Goal: Task Accomplishment & Management: Manage account settings

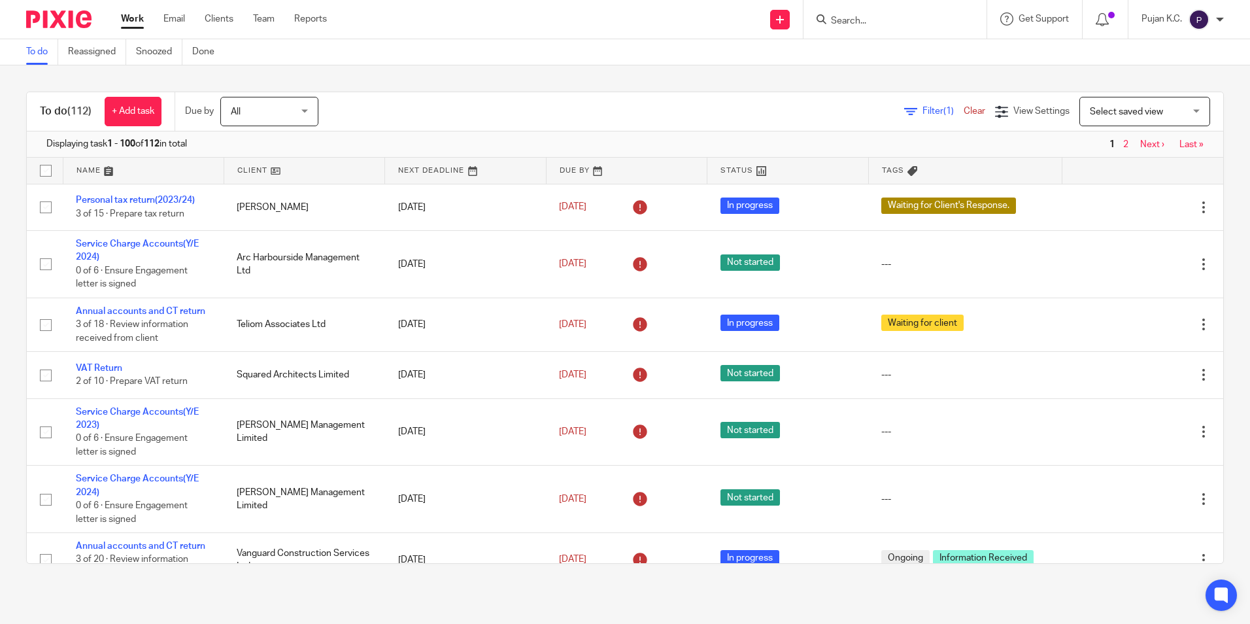
click at [909, 11] on form at bounding box center [899, 19] width 139 height 16
click at [904, 24] on input "Search" at bounding box center [889, 22] width 118 height 12
type input "jewel"
click at [966, 14] on button "reset" at bounding box center [962, 17] width 13 height 13
click at [903, 20] on input "Search" at bounding box center [889, 22] width 118 height 12
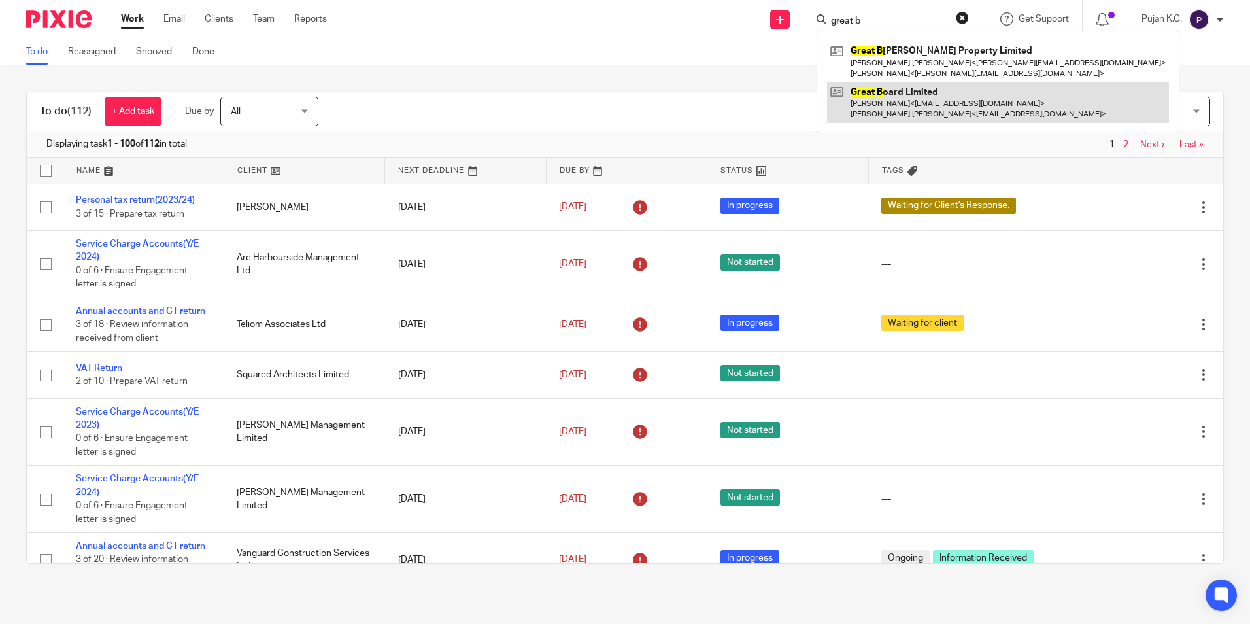
type input "great b"
click at [902, 112] on link at bounding box center [998, 102] width 342 height 41
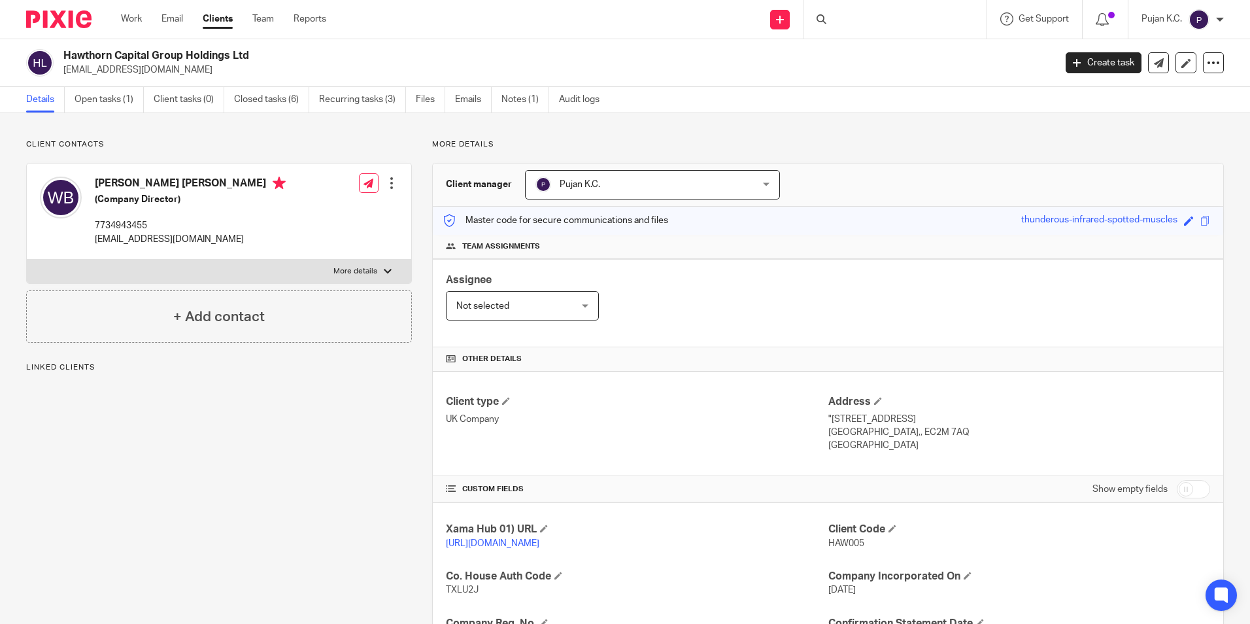
click at [864, 22] on div at bounding box center [894, 19] width 183 height 39
click at [864, 19] on div at bounding box center [894, 19] width 183 height 39
click at [853, 18] on input "Search" at bounding box center [889, 22] width 118 height 12
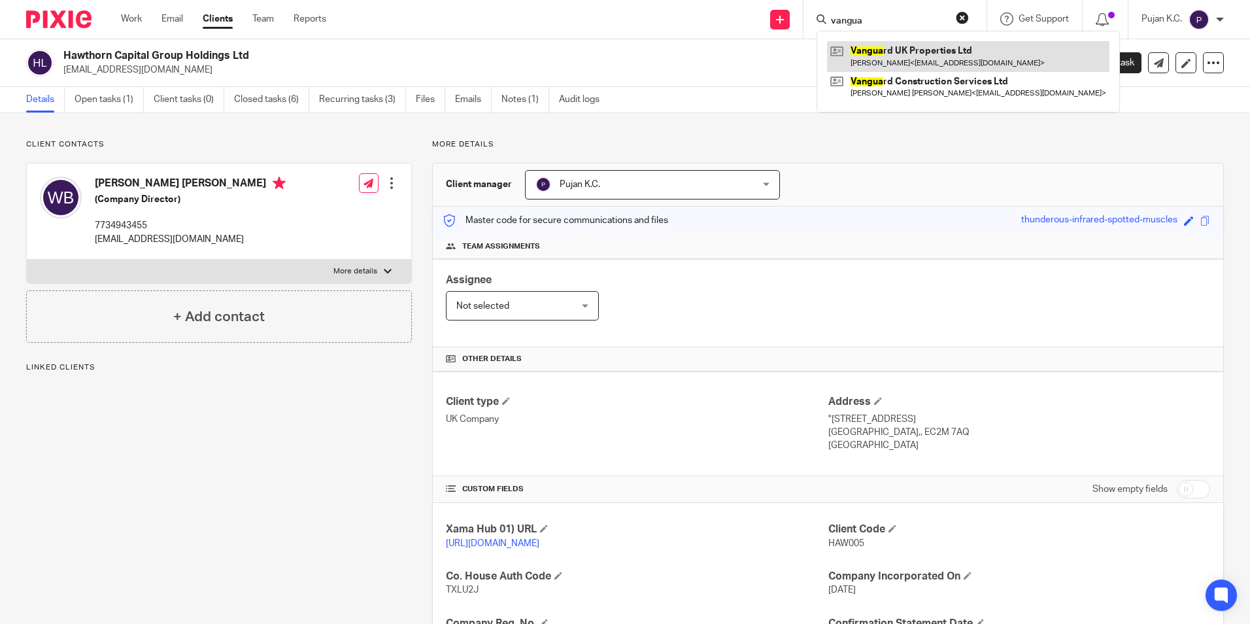
type input "vangua"
click at [884, 65] on link at bounding box center [968, 56] width 282 height 30
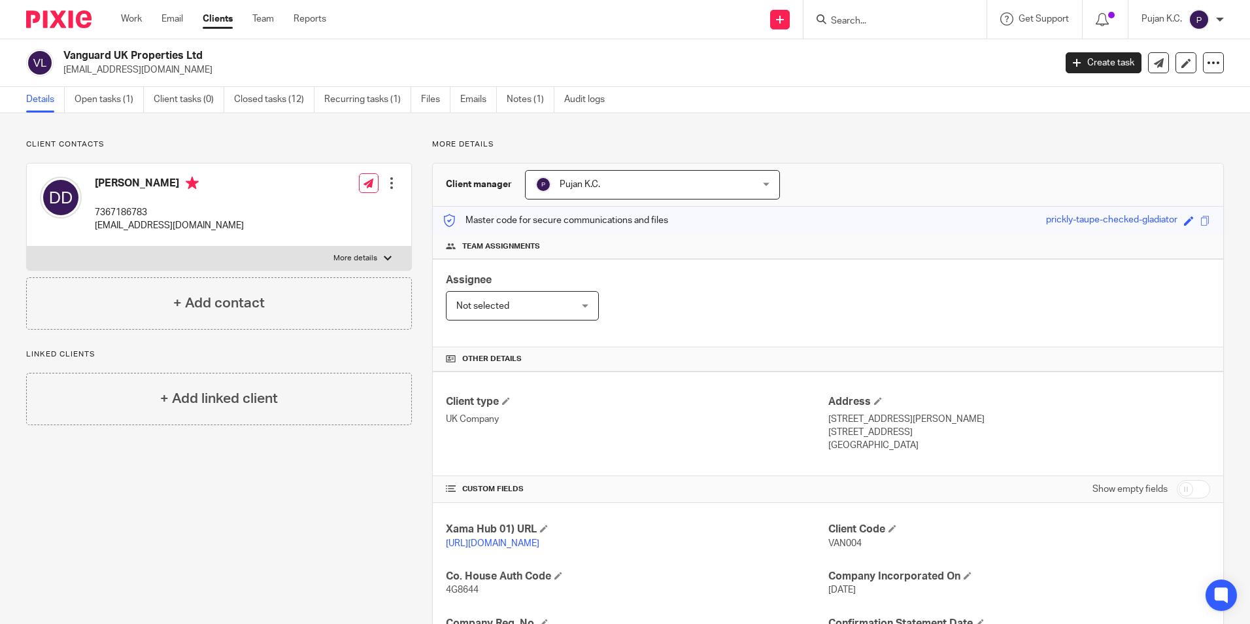
click at [904, 25] on input "Search" at bounding box center [889, 22] width 118 height 12
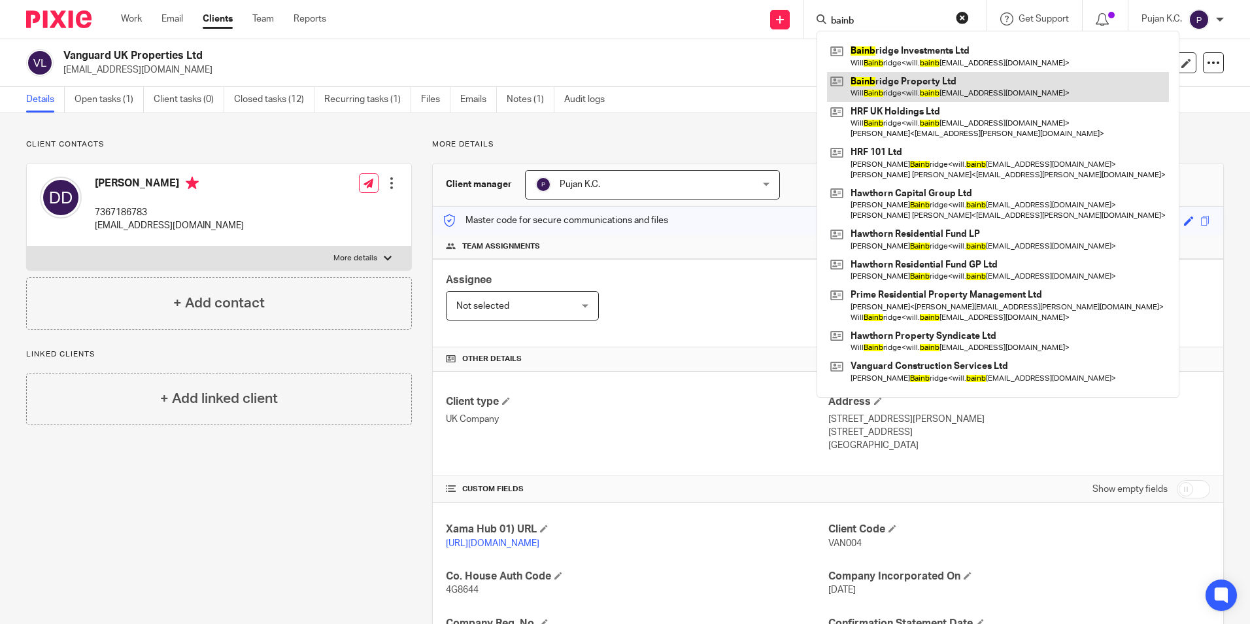
type input "bainb"
click at [915, 91] on link at bounding box center [998, 87] width 342 height 30
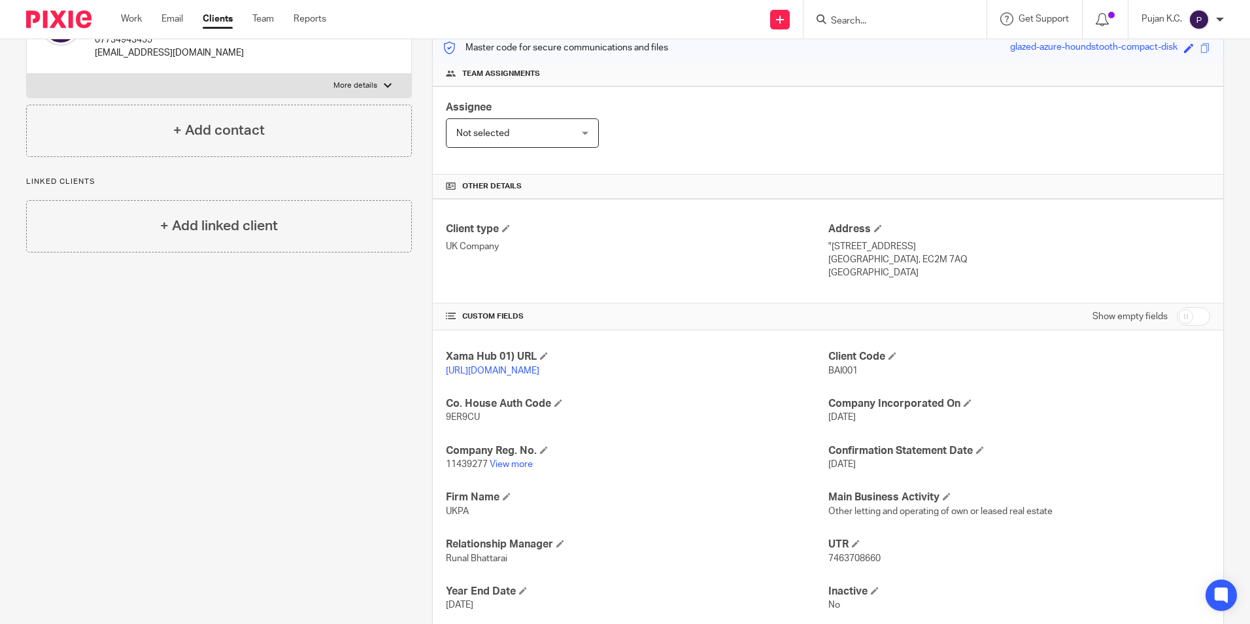
scroll to position [262, 0]
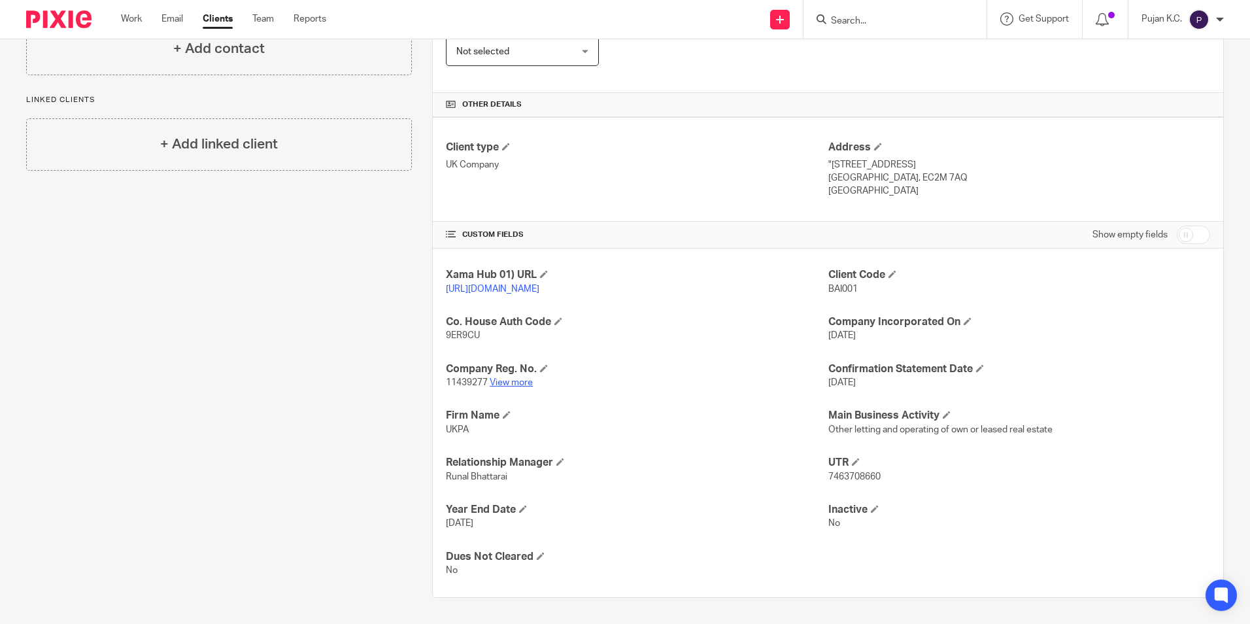
click at [522, 387] on link "View more" at bounding box center [511, 382] width 43 height 9
click at [909, 22] on input "Search" at bounding box center [889, 22] width 118 height 12
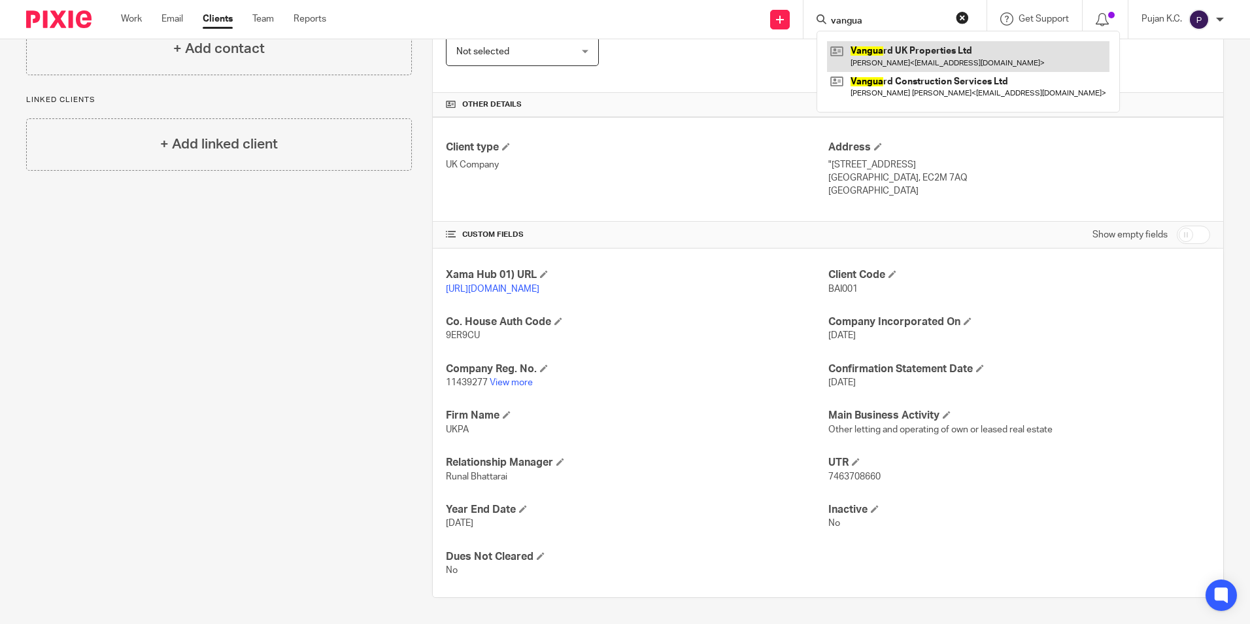
type input "vangua"
click at [922, 56] on link at bounding box center [968, 56] width 282 height 30
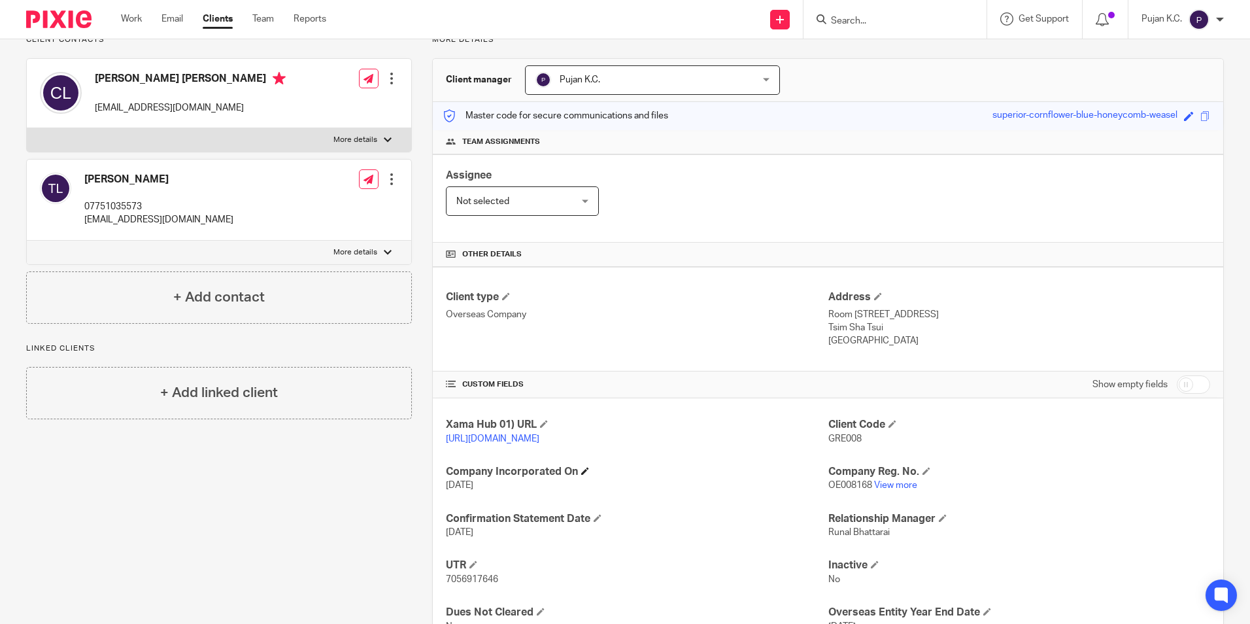
scroll to position [187, 0]
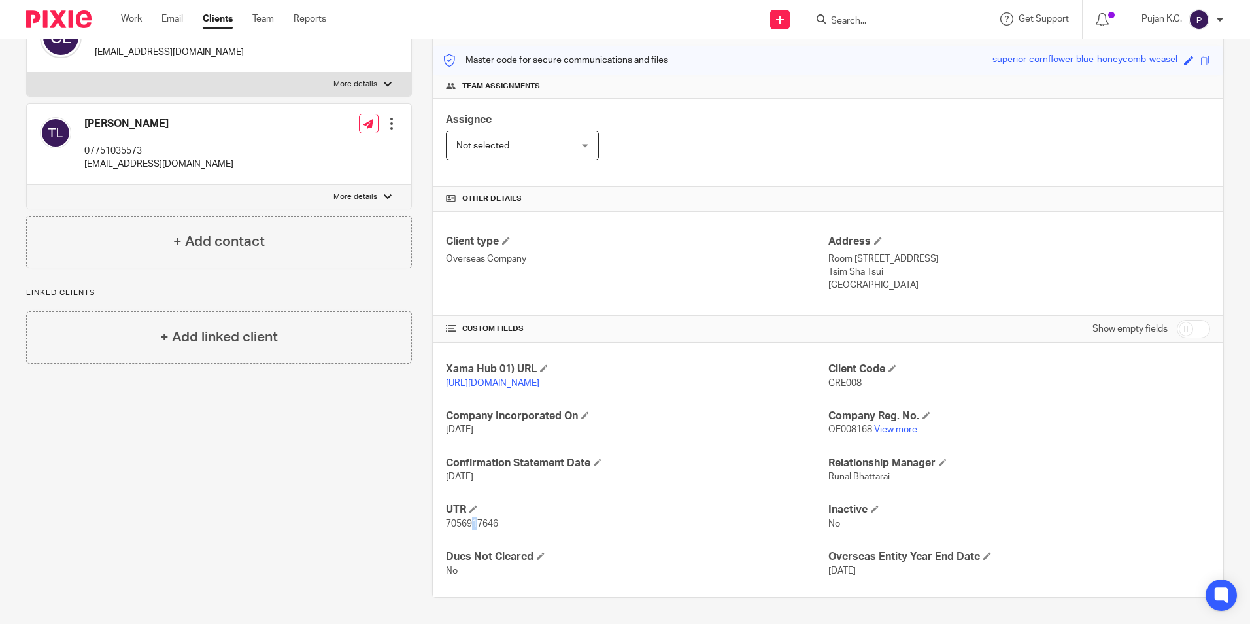
click at [473, 526] on span "7056917646" at bounding box center [472, 523] width 52 height 9
drag, startPoint x: 473, startPoint y: 526, endPoint x: 471, endPoint y: 535, distance: 8.6
click at [471, 535] on div "Xama Hub 01) URL https://platform.xamatech.com/portal/crm/clients/91335050-ea05…" at bounding box center [828, 470] width 790 height 254
click at [471, 525] on span "7056917646" at bounding box center [472, 523] width 52 height 9
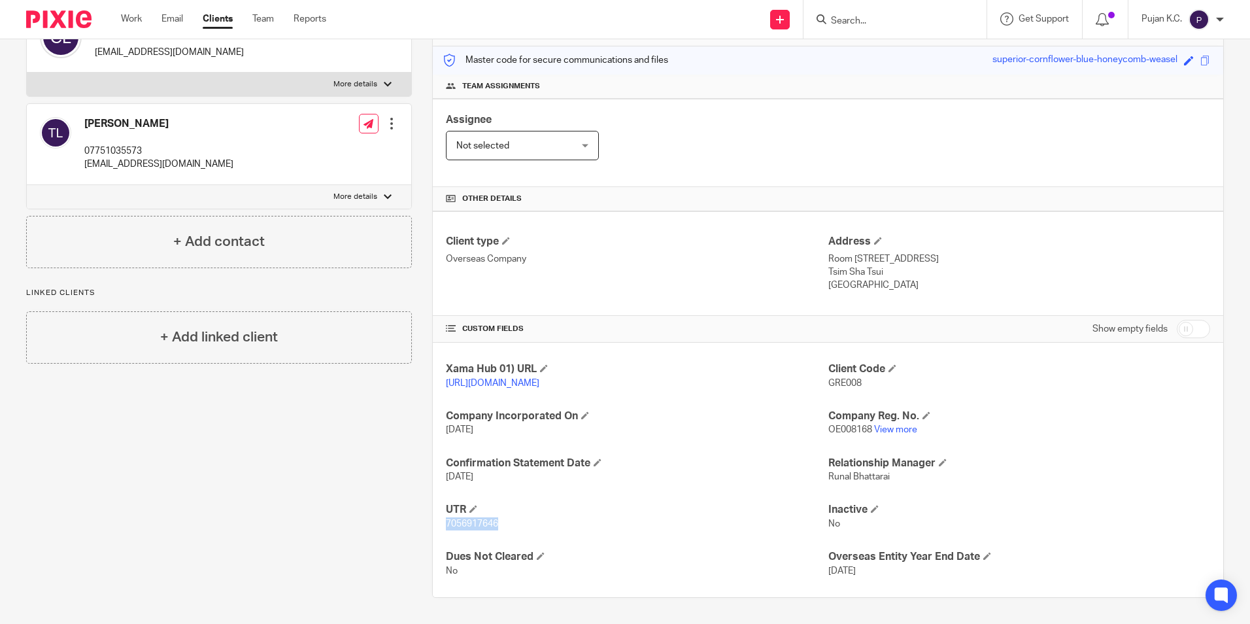
click at [471, 525] on span "7056917646" at bounding box center [472, 523] width 52 height 9
copy span "7056917646"
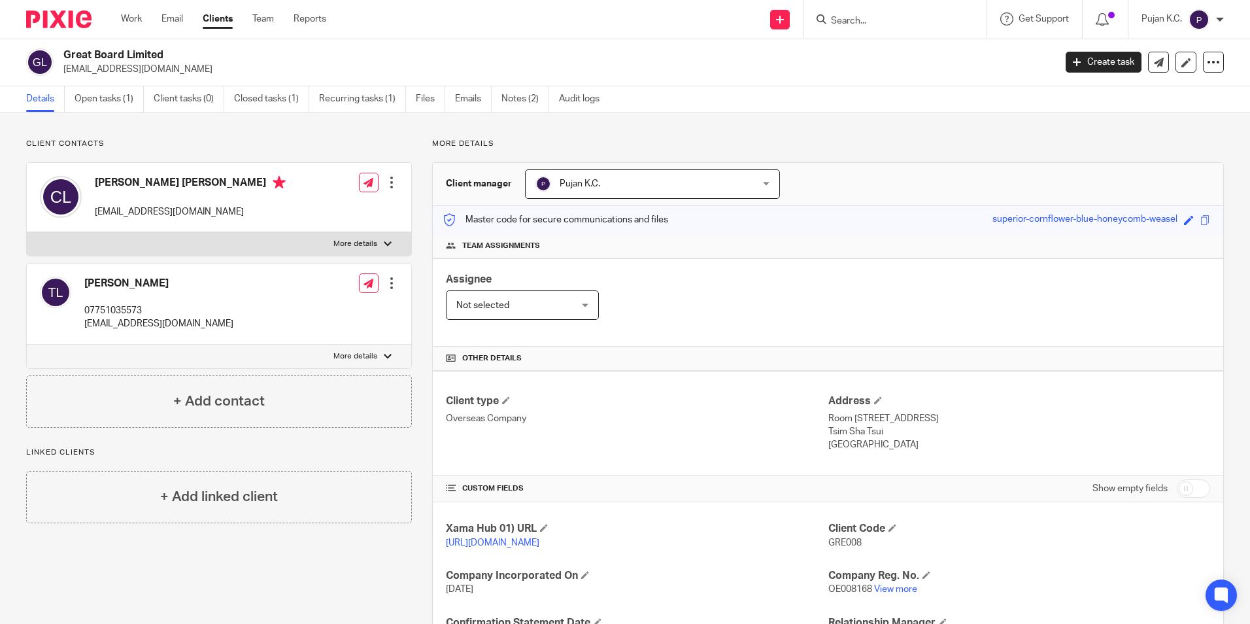
scroll to position [0, 0]
click at [846, 13] on form at bounding box center [899, 19] width 139 height 16
click at [856, 19] on input "Search" at bounding box center [889, 22] width 118 height 12
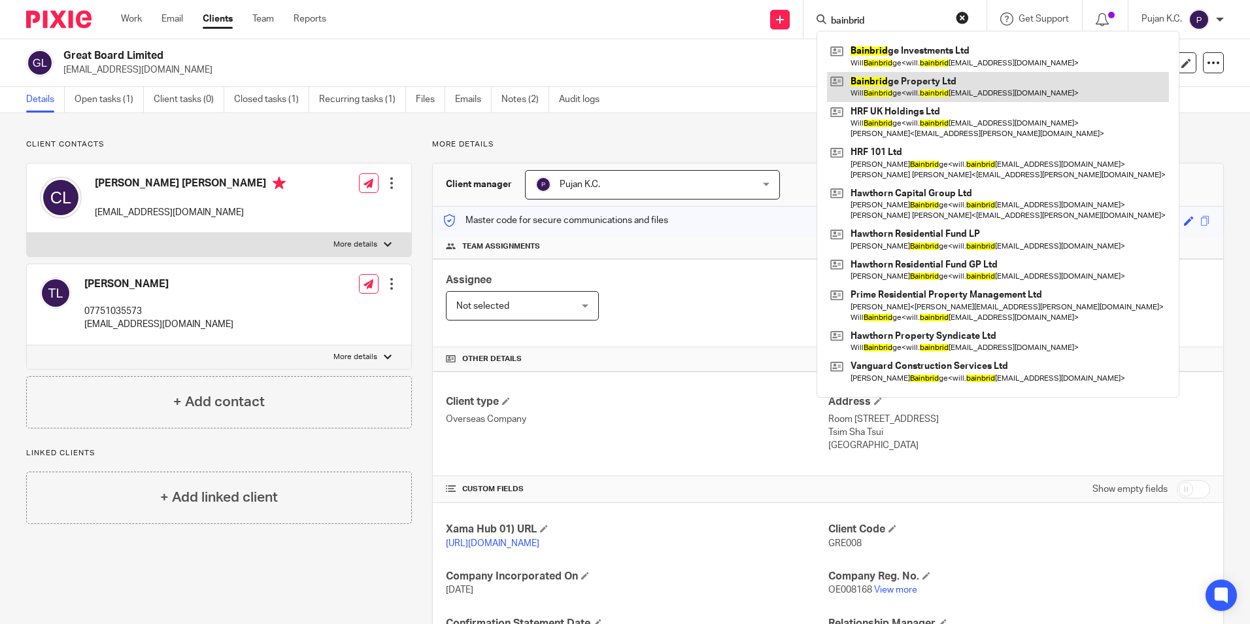
type input "bainbrid"
click at [897, 82] on link at bounding box center [998, 87] width 342 height 30
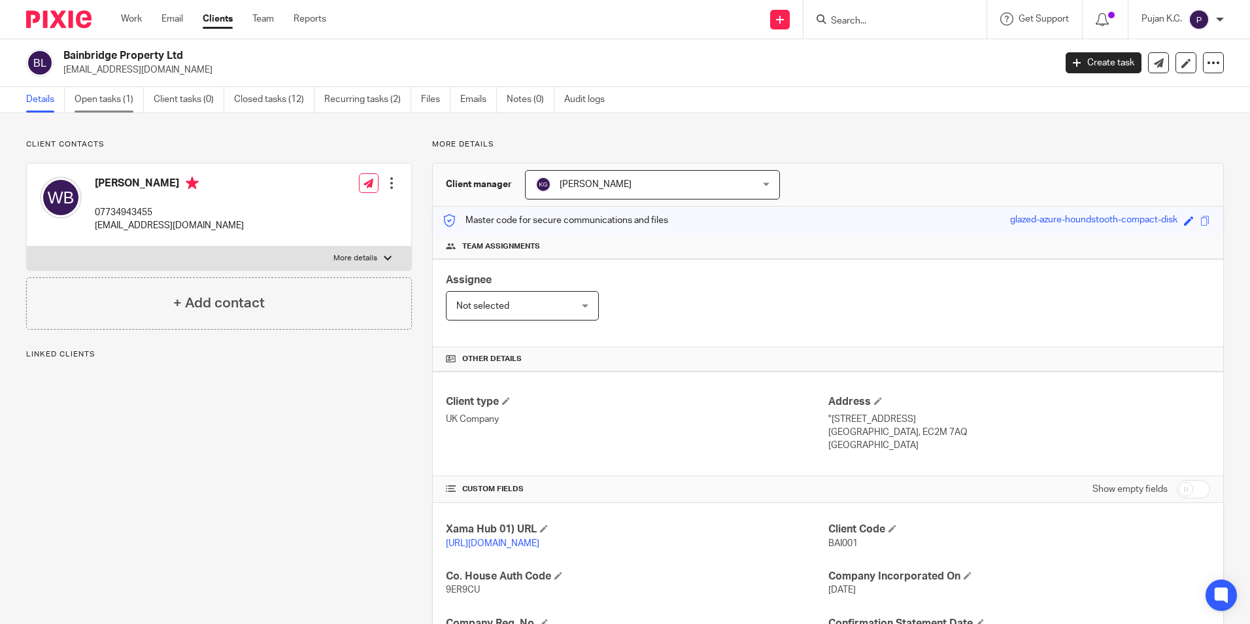
click at [120, 93] on link "Open tasks (1)" at bounding box center [109, 99] width 69 height 25
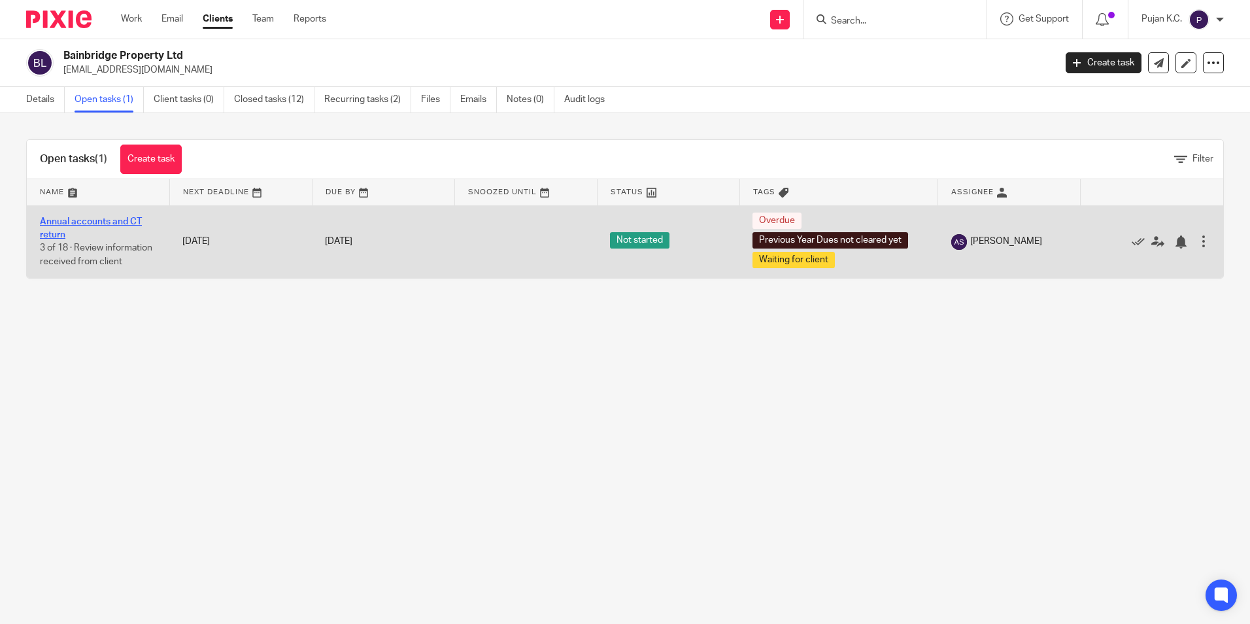
click at [93, 221] on link "Annual accounts and CT return" at bounding box center [91, 228] width 102 height 22
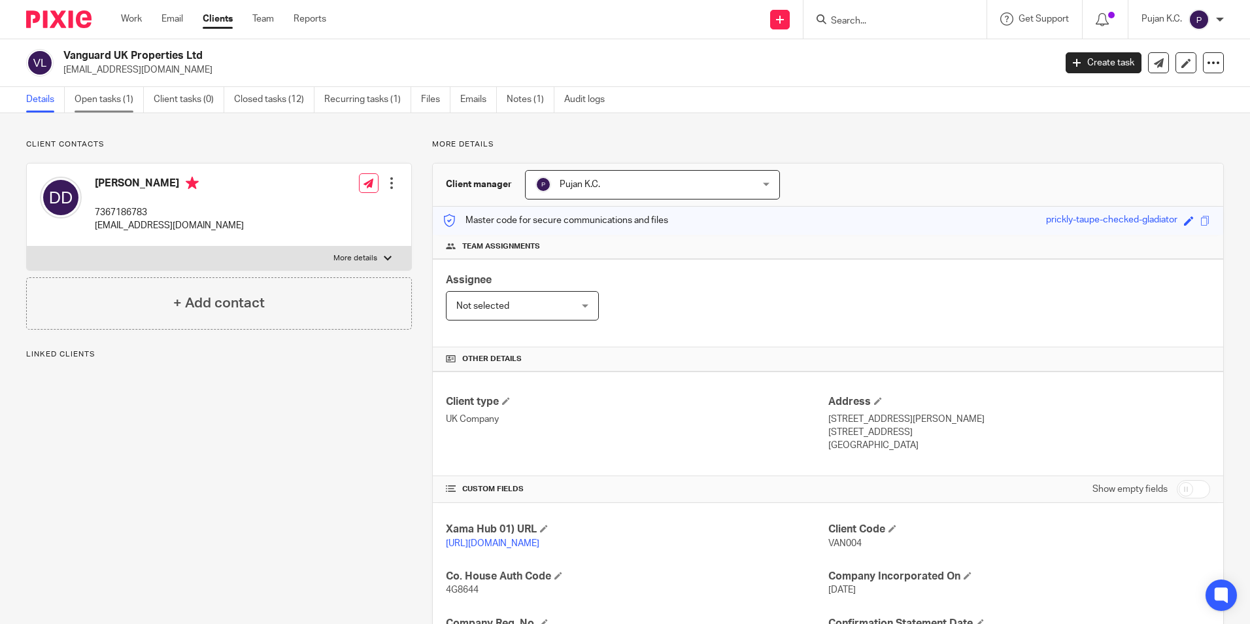
click at [112, 96] on link "Open tasks (1)" at bounding box center [109, 99] width 69 height 25
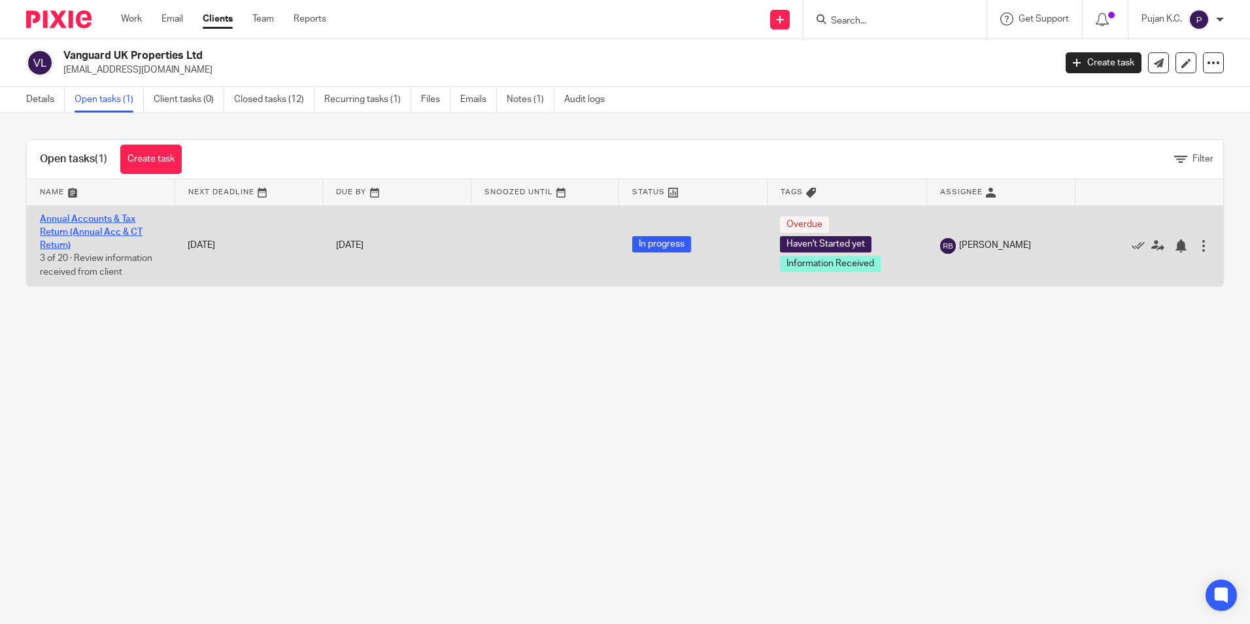
click at [107, 218] on link "Annual Accounts & Tax Return (Annual Acc & CT Return)" at bounding box center [91, 232] width 103 height 36
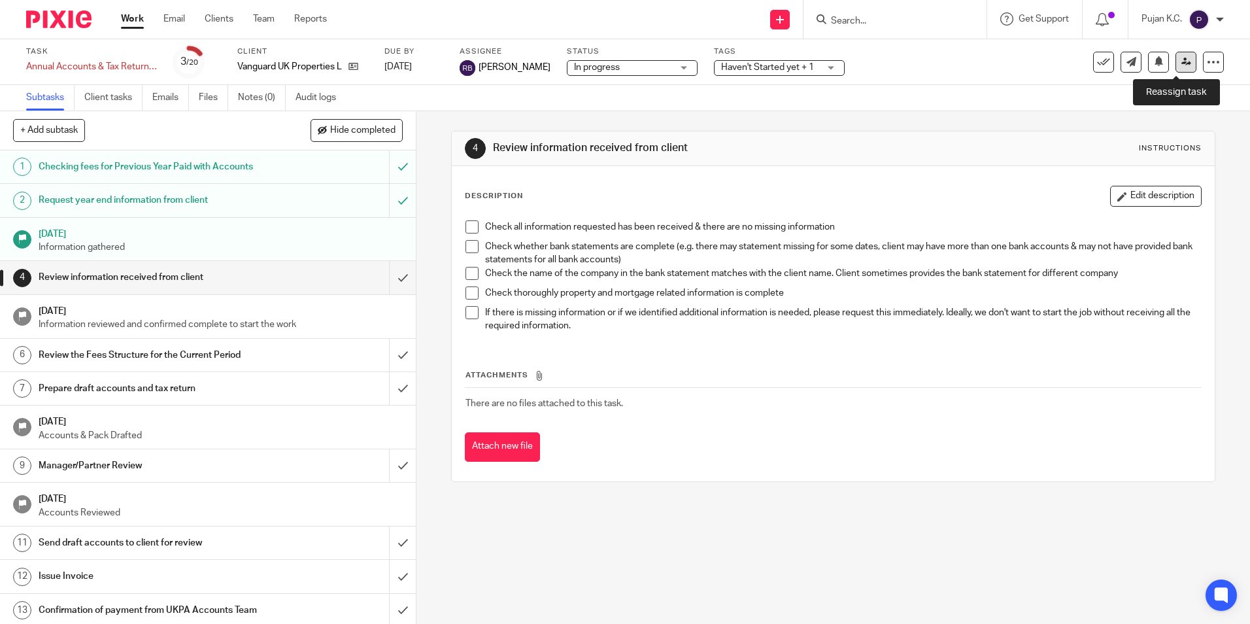
click at [1181, 65] on icon at bounding box center [1186, 62] width 10 height 10
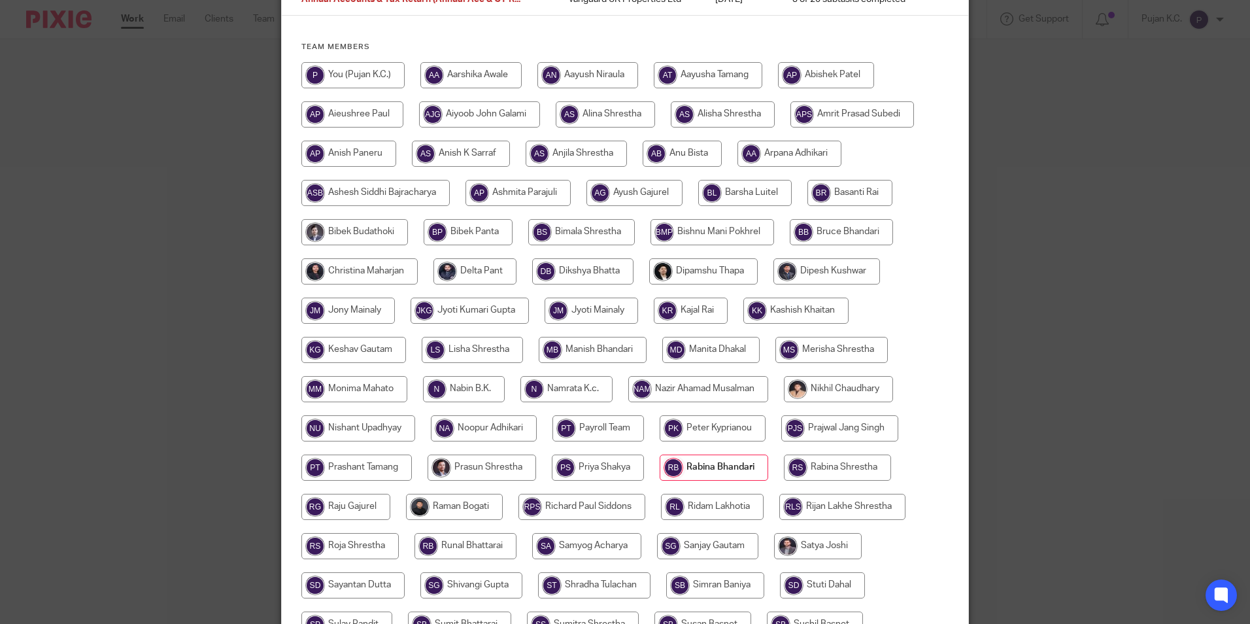
scroll to position [196, 0]
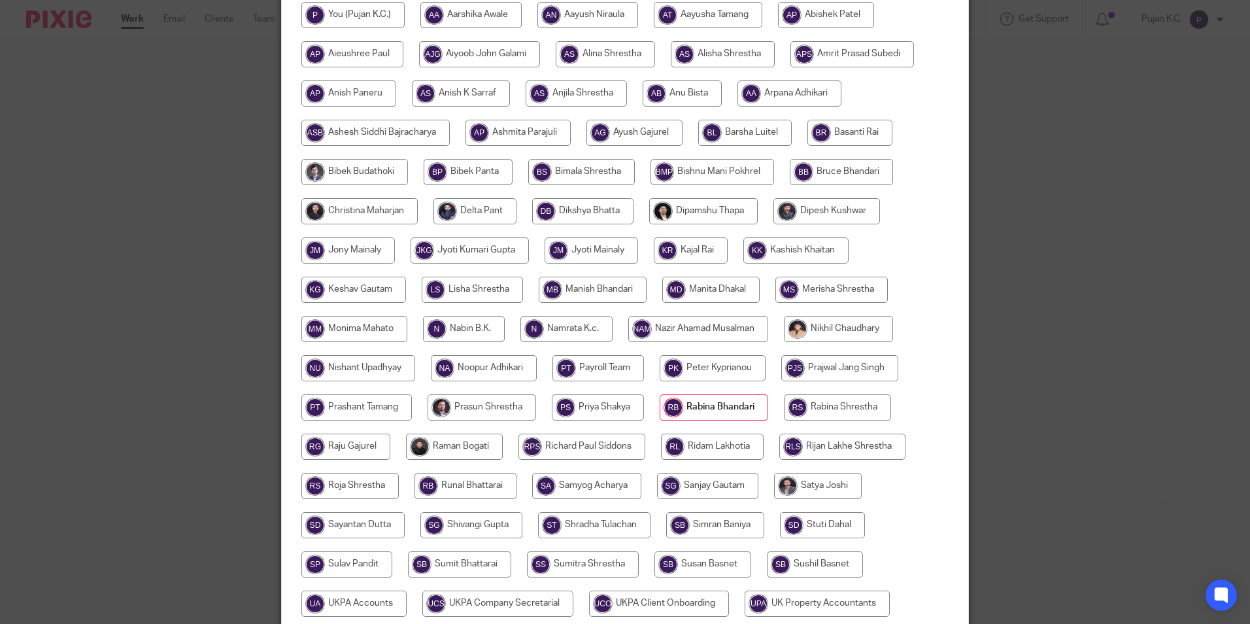
click at [689, 215] on input "radio" at bounding box center [703, 211] width 109 height 26
radio input "true"
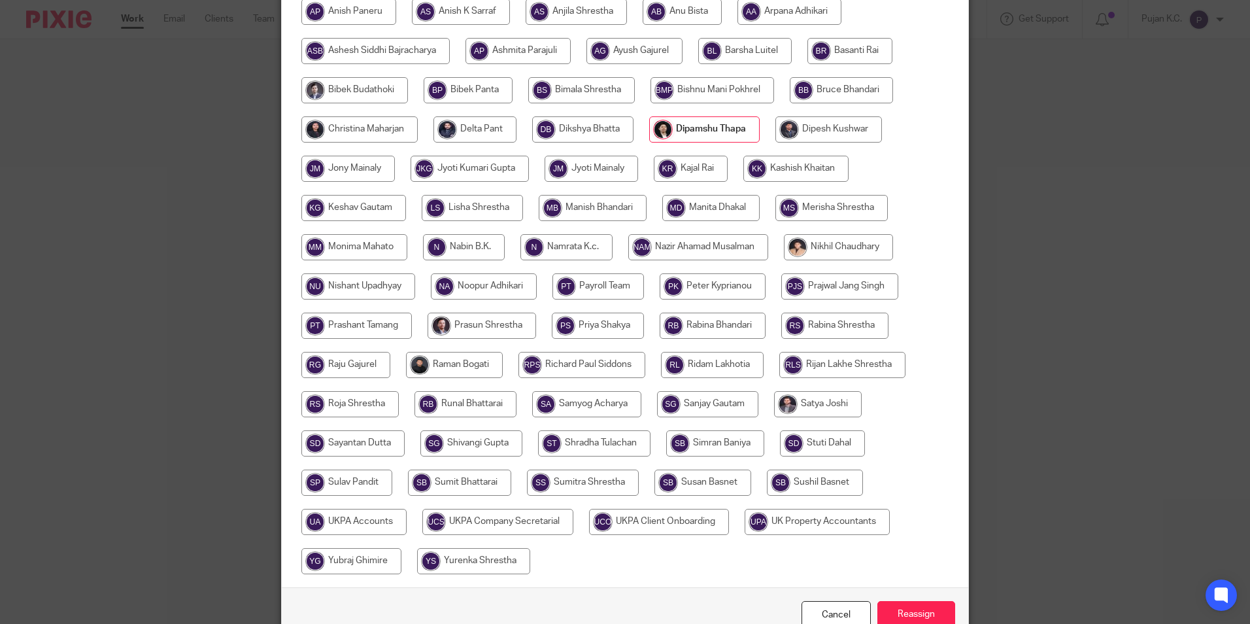
scroll to position [349, 0]
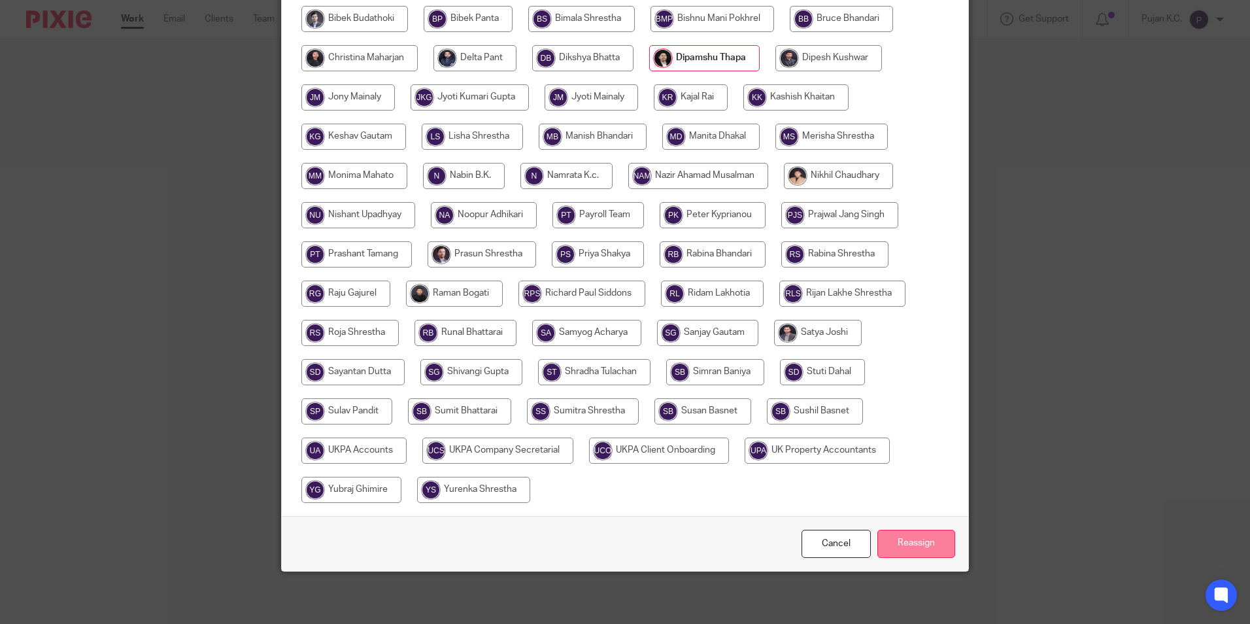
click at [887, 536] on input "Reassign" at bounding box center [916, 544] width 78 height 28
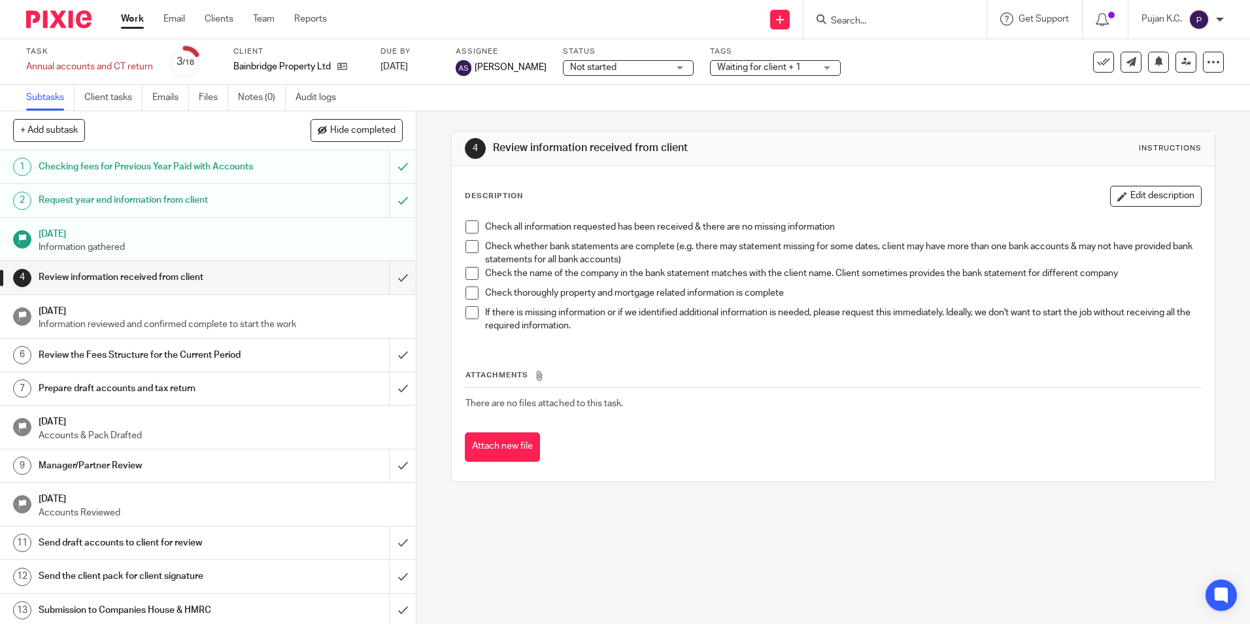
click at [851, 19] on input "Search" at bounding box center [889, 22] width 118 height 12
click at [336, 63] on link at bounding box center [339, 66] width 16 height 13
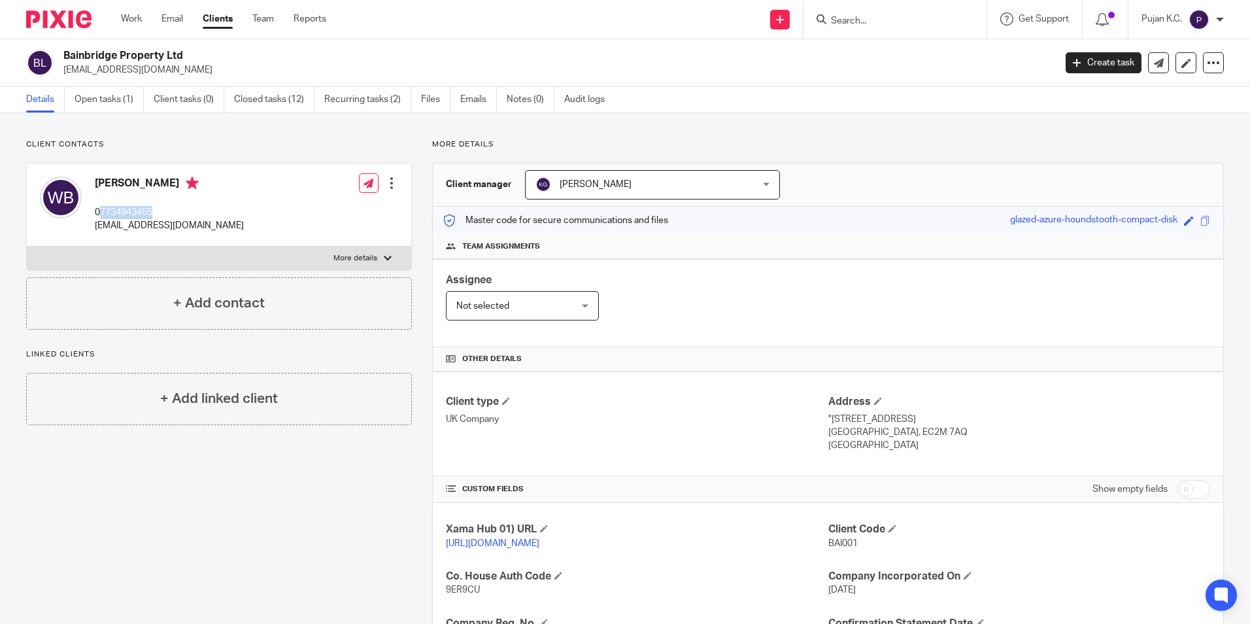
drag, startPoint x: 100, startPoint y: 212, endPoint x: 165, endPoint y: 218, distance: 65.6
click at [165, 218] on p "07734943455" at bounding box center [169, 212] width 149 height 13
copy p "7734943455"
click at [110, 526] on div "Client contacts Will Bainbridge 07734943455 [EMAIL_ADDRESS][DOMAIN_NAME] Edit c…" at bounding box center [209, 495] width 406 height 713
click at [885, 26] on input "Search" at bounding box center [889, 22] width 118 height 12
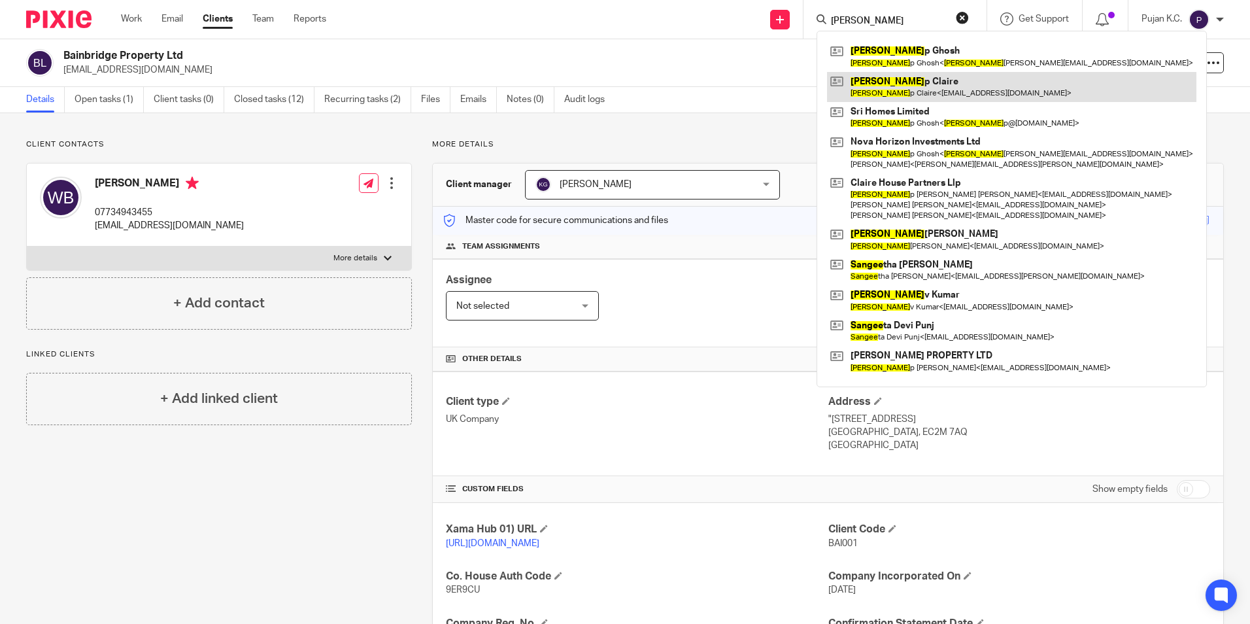
type input "sandee"
click at [889, 92] on link at bounding box center [1011, 87] width 369 height 30
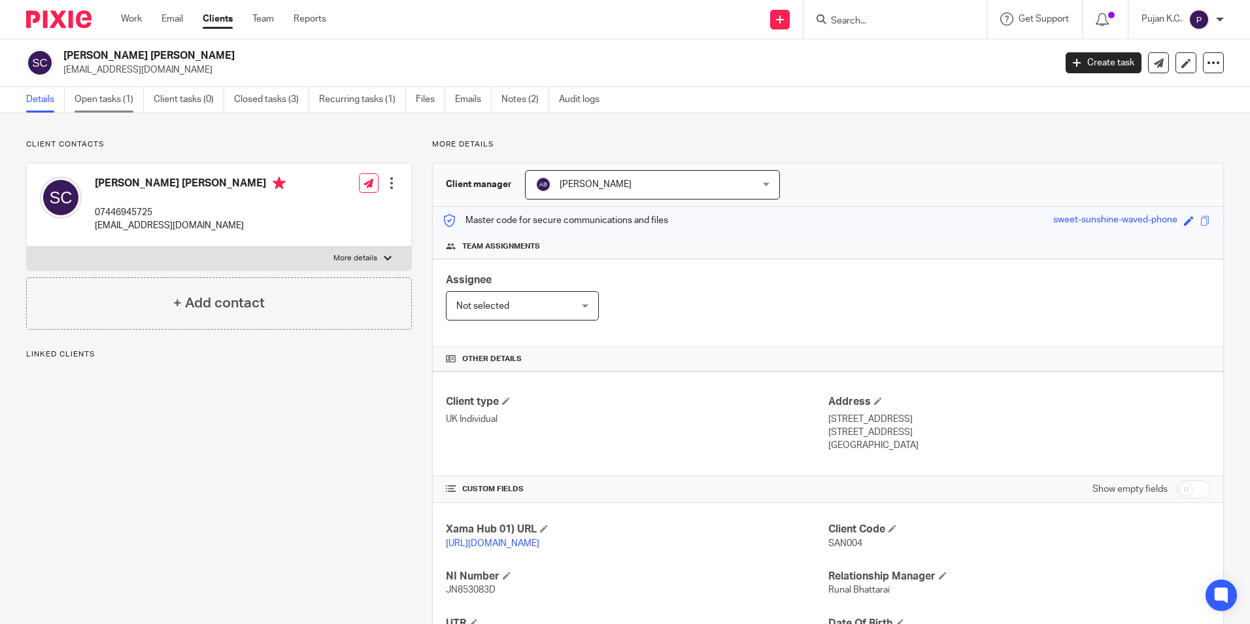
click at [102, 100] on link "Open tasks (1)" at bounding box center [109, 99] width 69 height 25
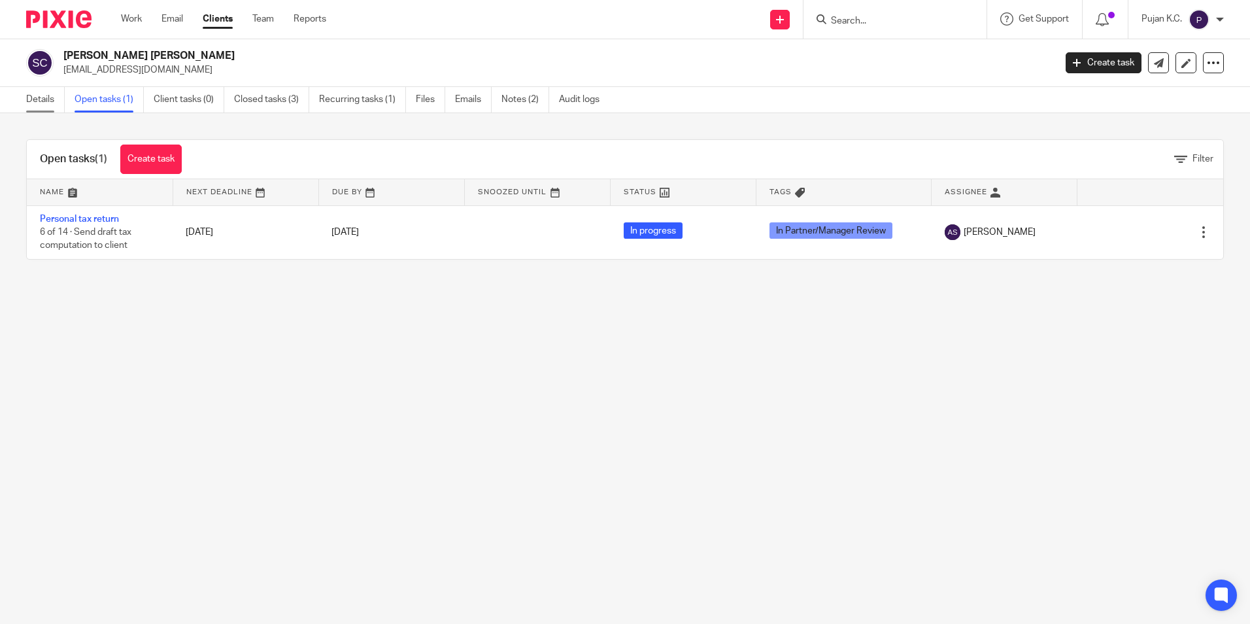
click at [58, 101] on link "Details" at bounding box center [45, 99] width 39 height 25
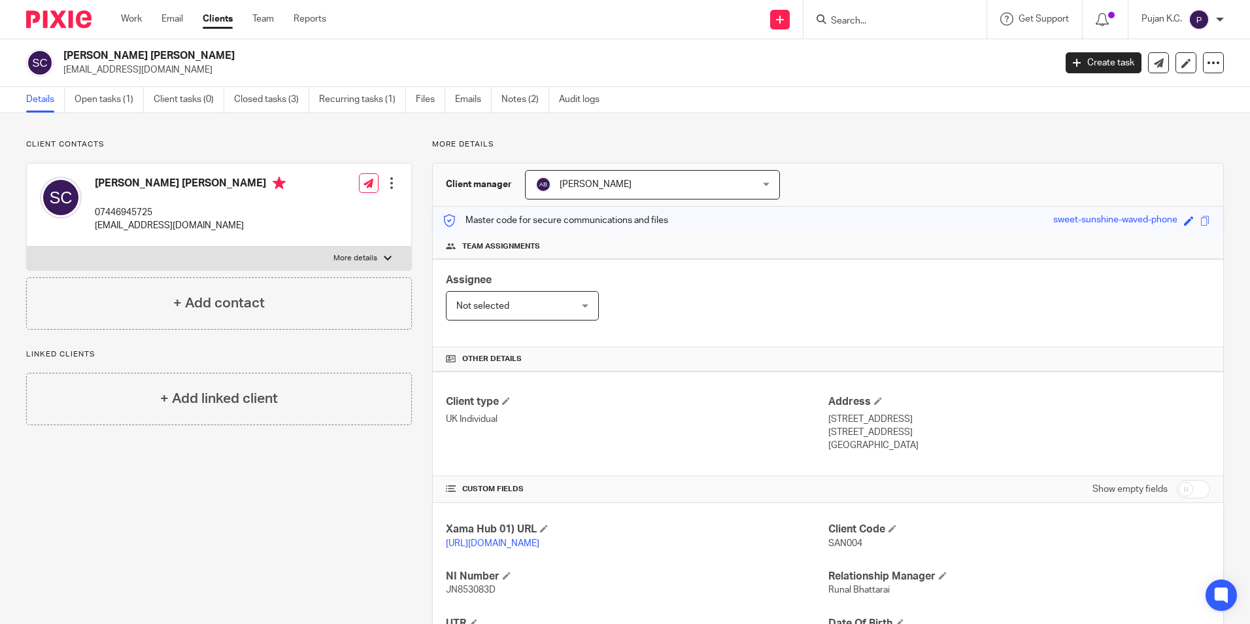
click at [889, 21] on input "Search" at bounding box center [889, 22] width 118 height 12
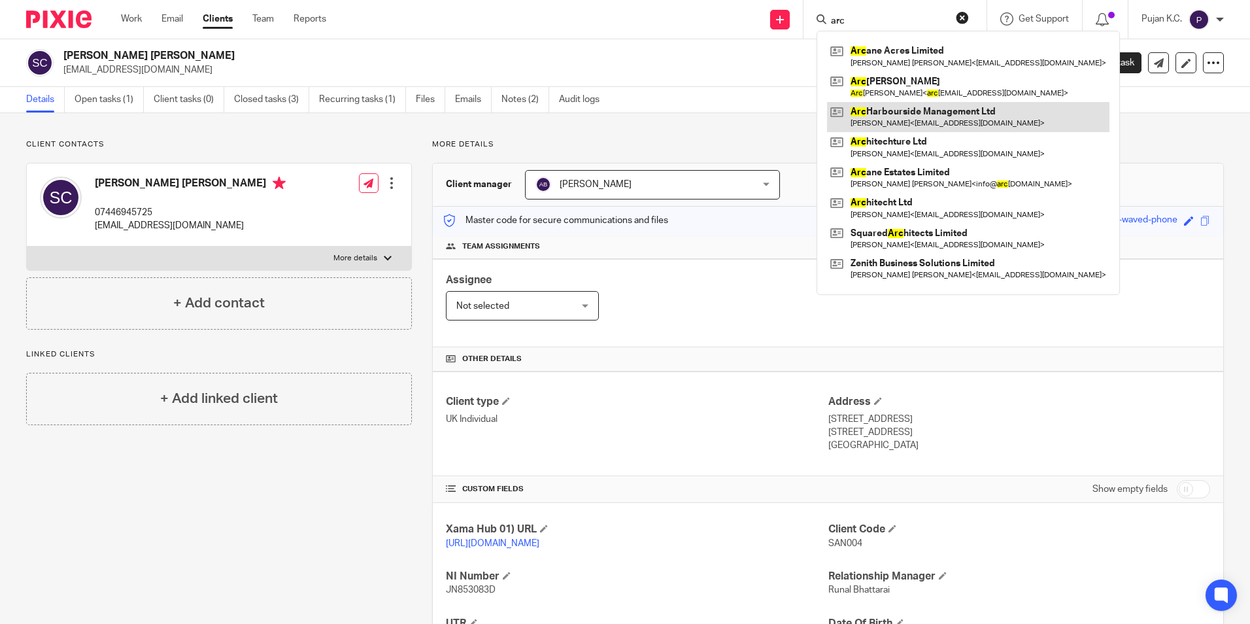
type input "arc"
click at [926, 124] on link at bounding box center [968, 117] width 282 height 30
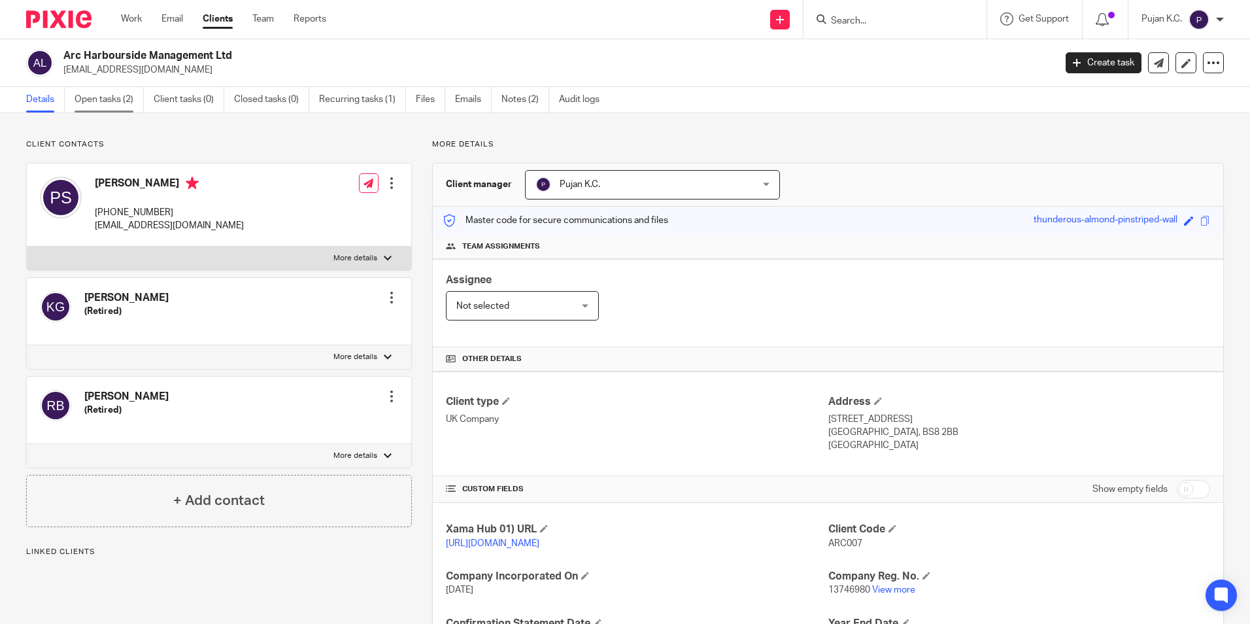
click at [91, 102] on link "Open tasks (2)" at bounding box center [109, 99] width 69 height 25
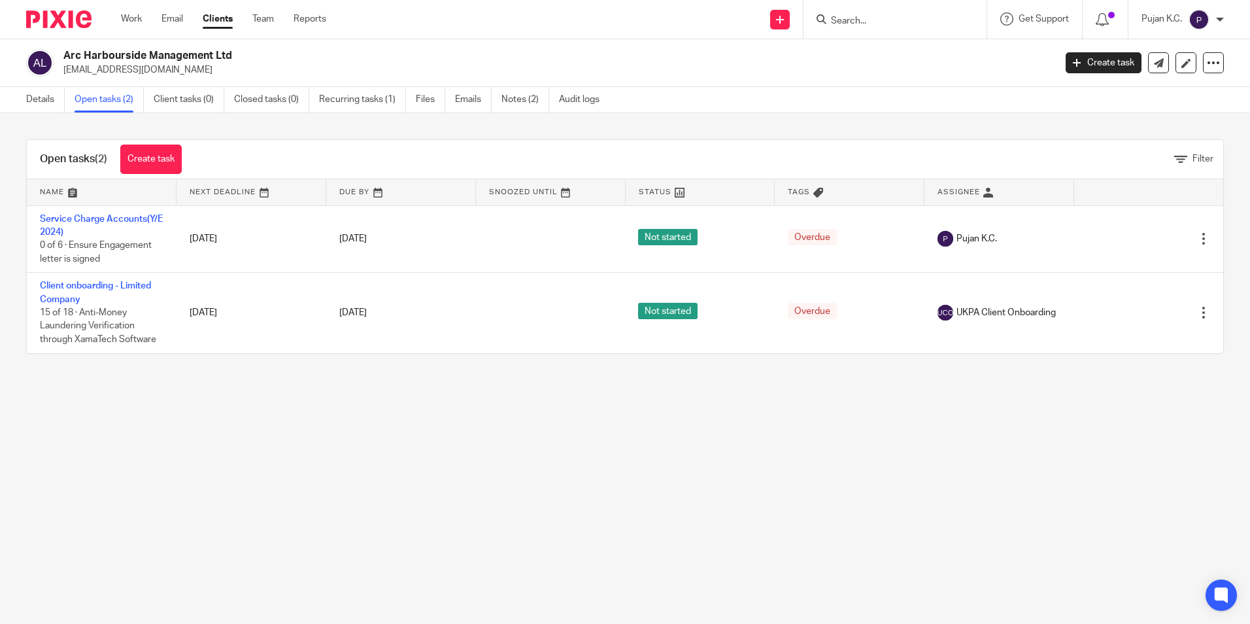
click at [71, 222] on link "Service Charge Accounts(Y/E 2024)" at bounding box center [101, 225] width 123 height 22
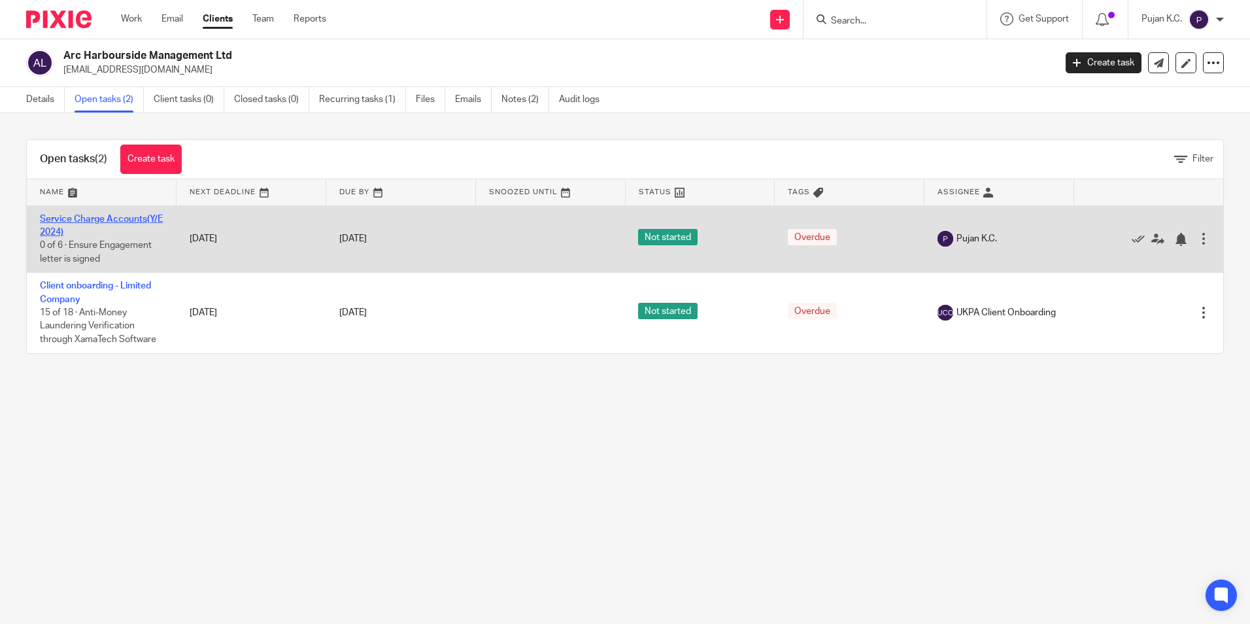
click at [99, 222] on link "Service Charge Accounts(Y/E 2024)" at bounding box center [101, 225] width 123 height 22
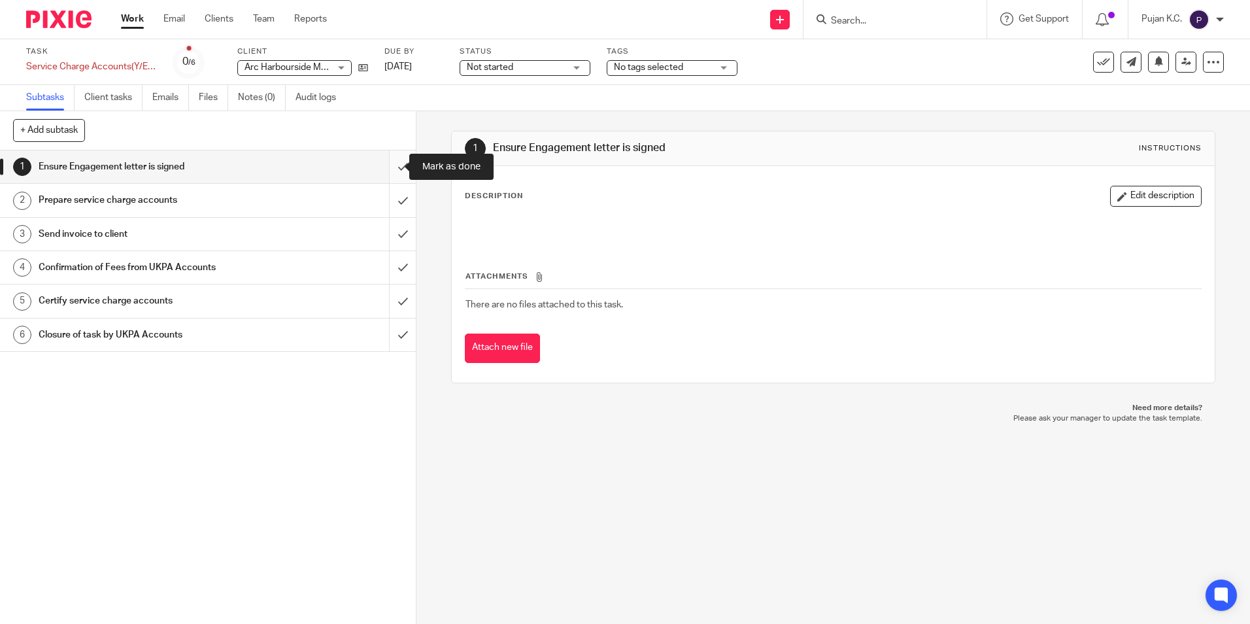
click at [390, 167] on input "submit" at bounding box center [208, 166] width 416 height 33
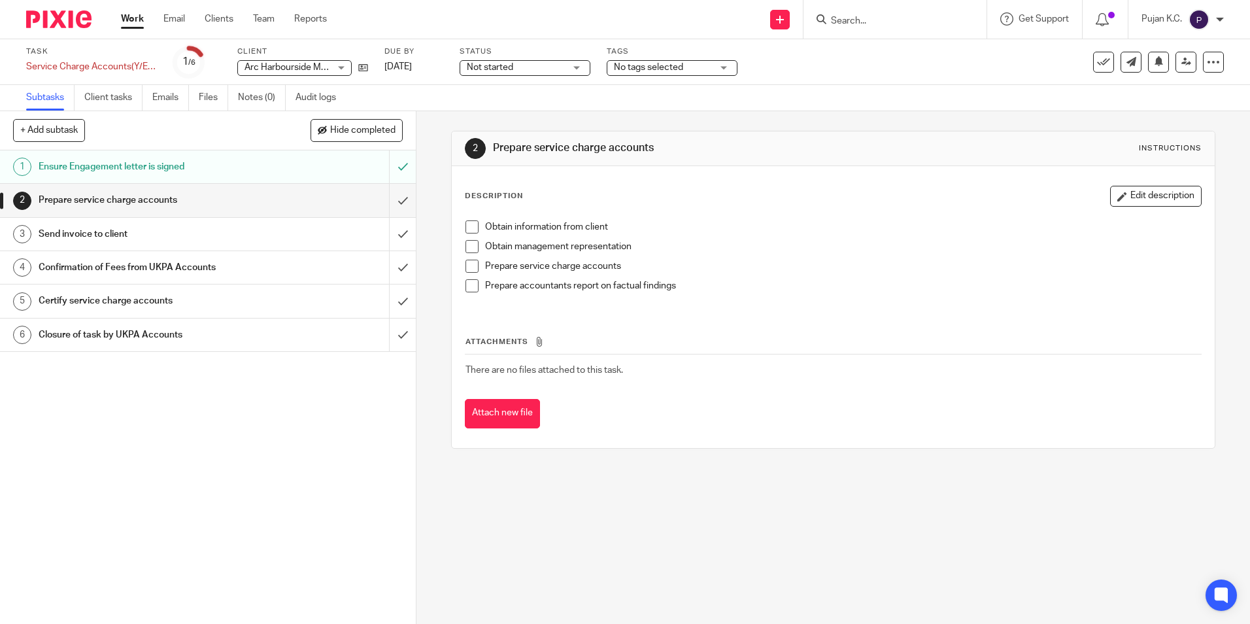
click at [837, 14] on form at bounding box center [899, 19] width 139 height 16
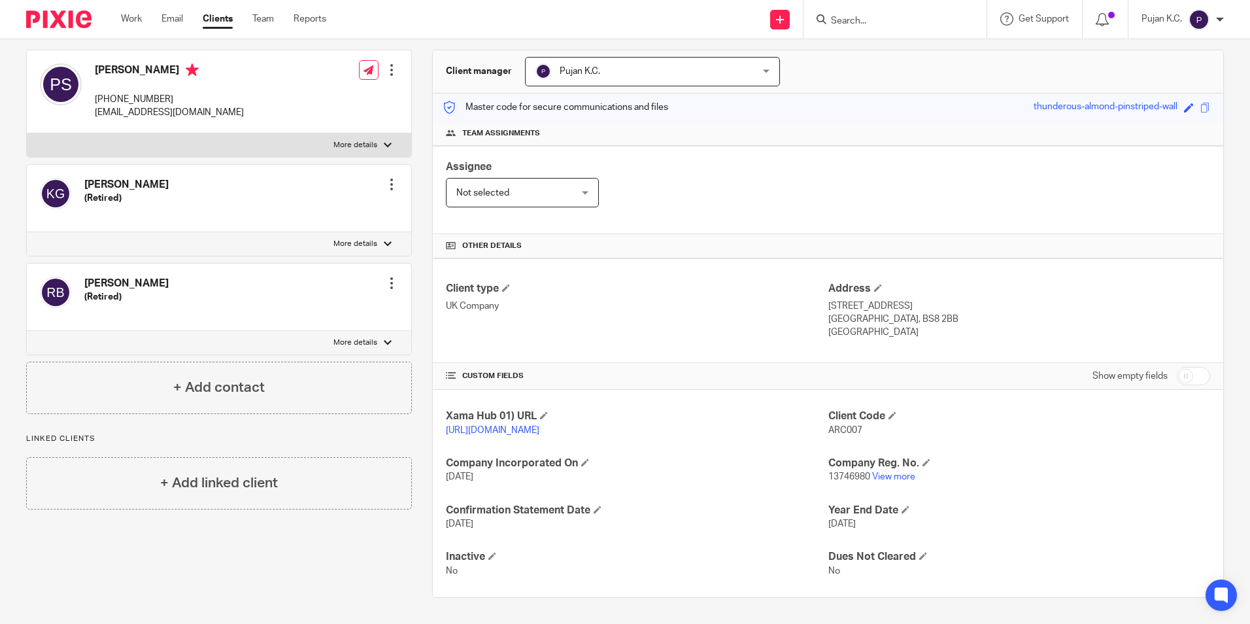
scroll to position [127, 0]
click at [879, 478] on link "View more" at bounding box center [893, 476] width 43 height 9
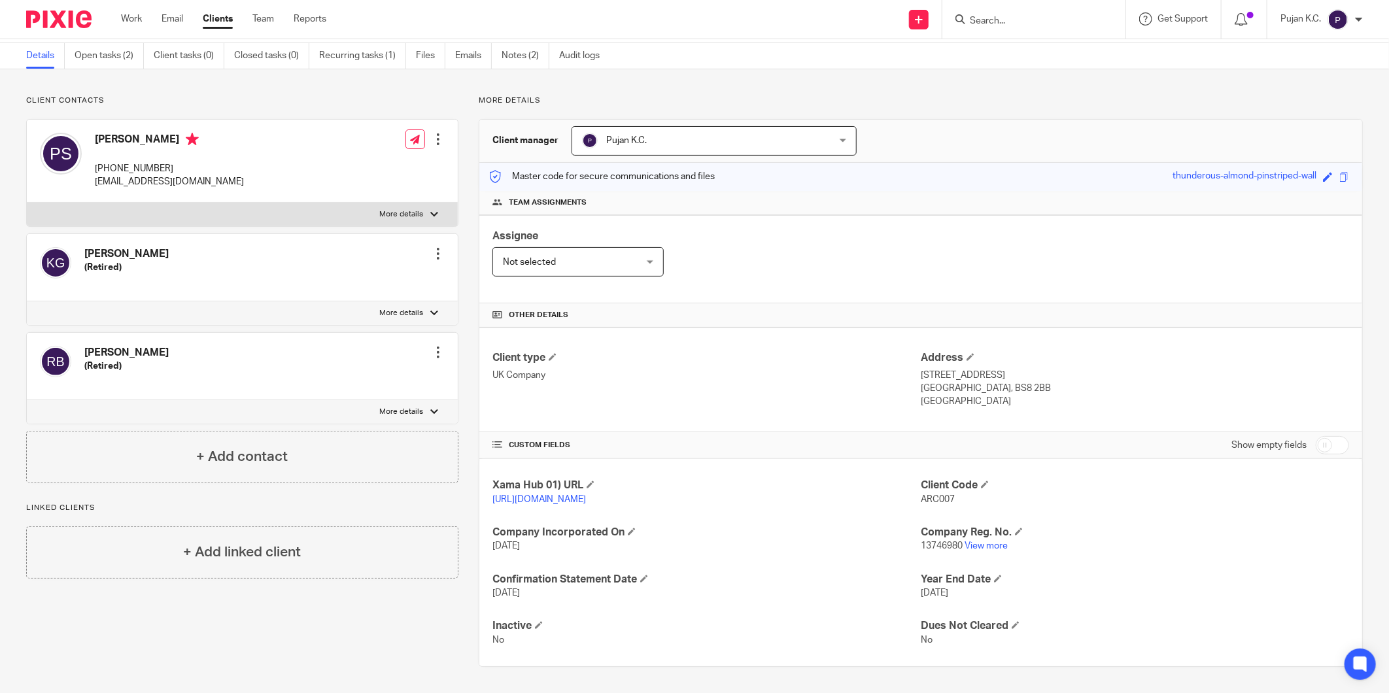
scroll to position [0, 0]
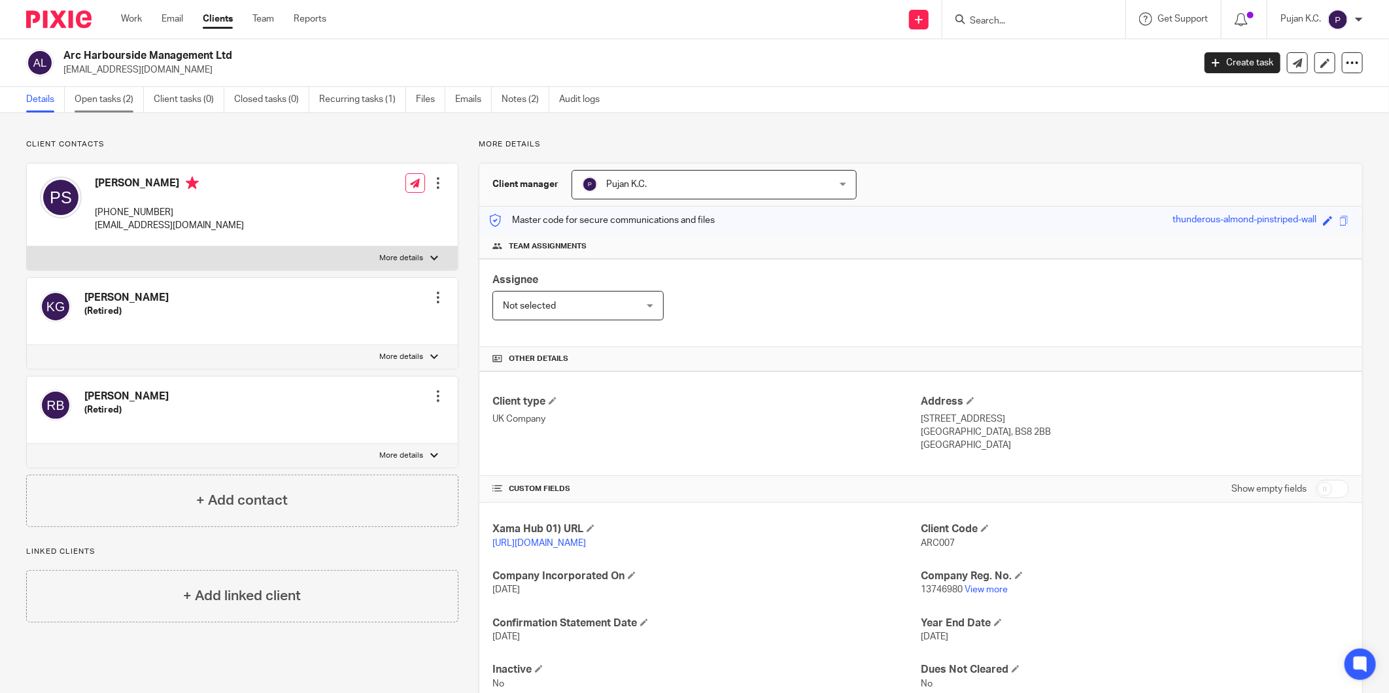
click at [89, 96] on link "Open tasks (2)" at bounding box center [109, 99] width 69 height 25
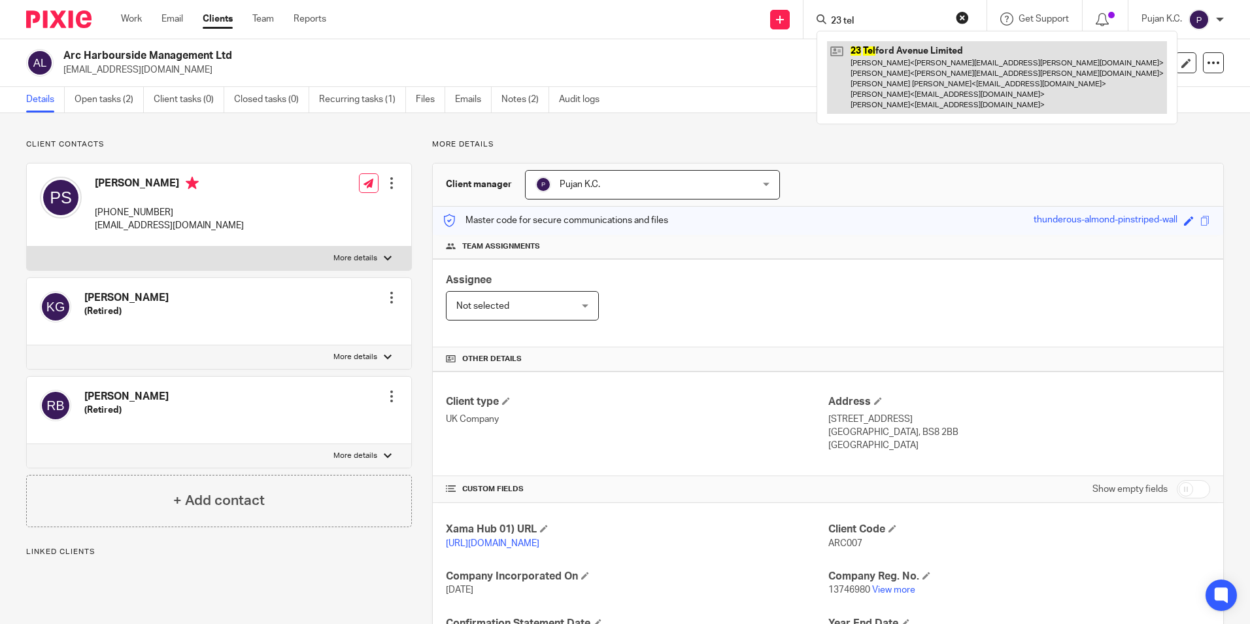
type input "23 tel"
click at [907, 64] on link at bounding box center [997, 77] width 340 height 73
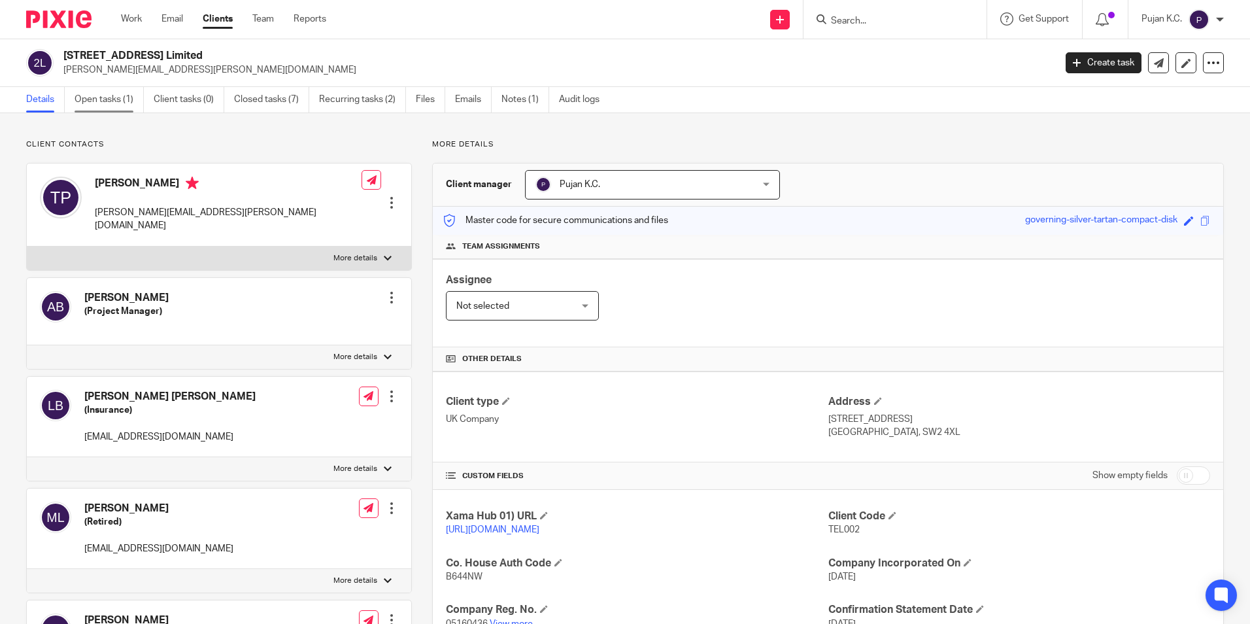
click at [107, 101] on link "Open tasks (1)" at bounding box center [109, 99] width 69 height 25
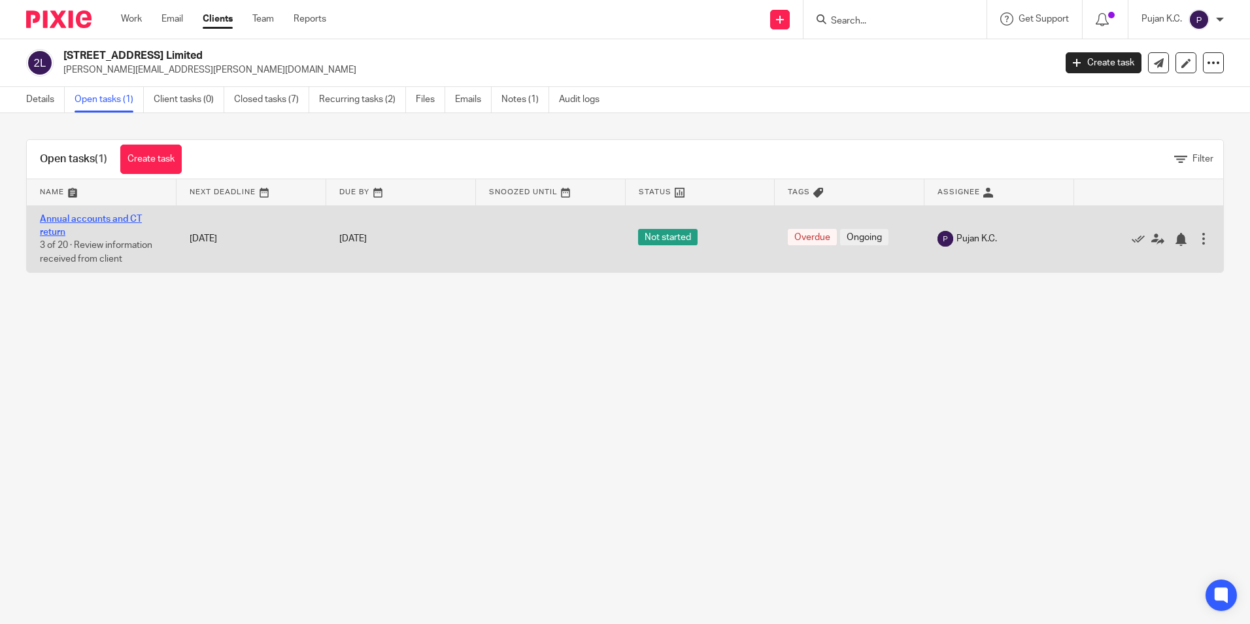
click at [90, 215] on link "Annual accounts and CT return" at bounding box center [91, 225] width 102 height 22
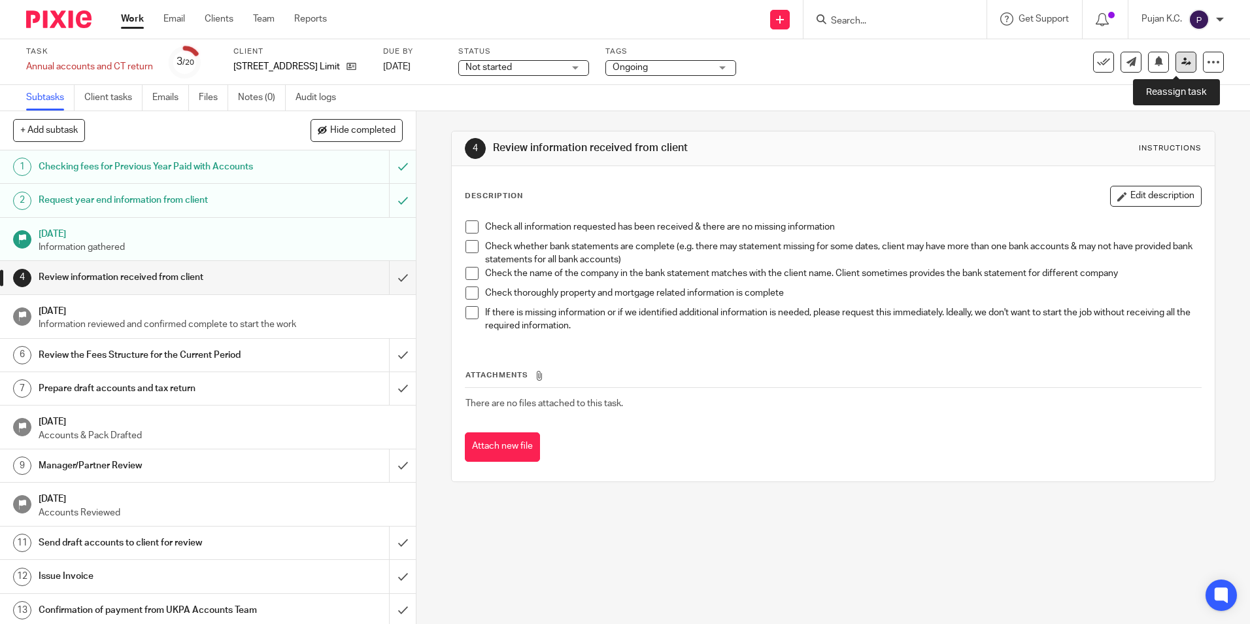
click at [1181, 59] on link at bounding box center [1185, 62] width 21 height 21
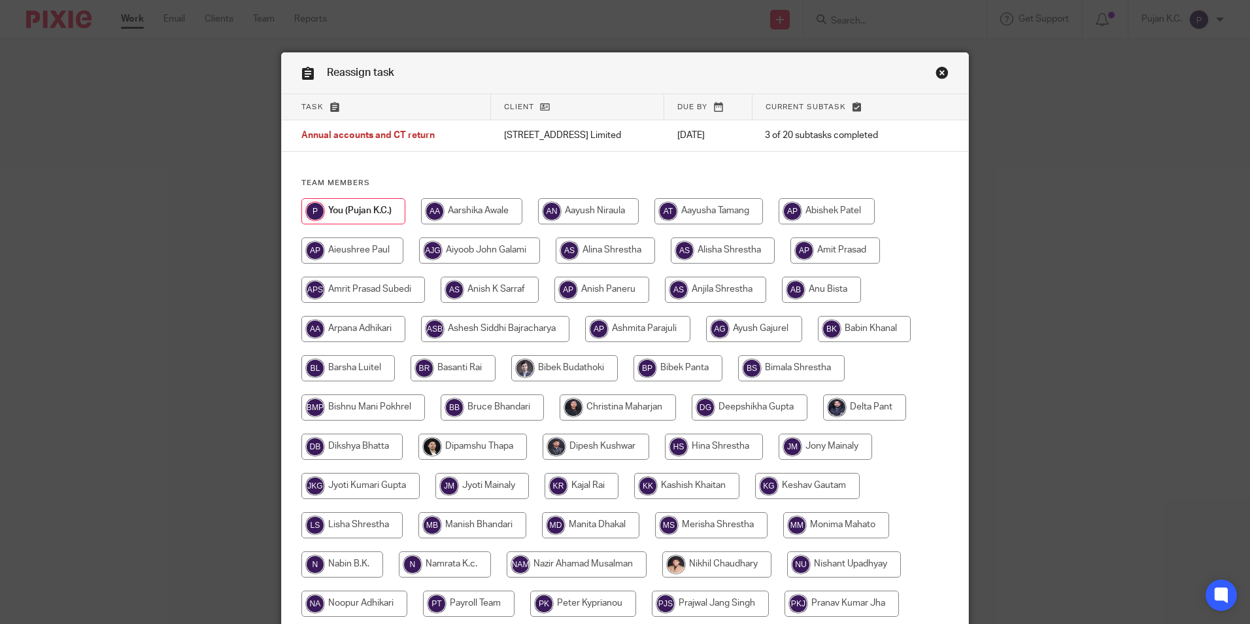
click at [762, 401] on input "radio" at bounding box center [750, 407] width 116 height 26
radio input "true"
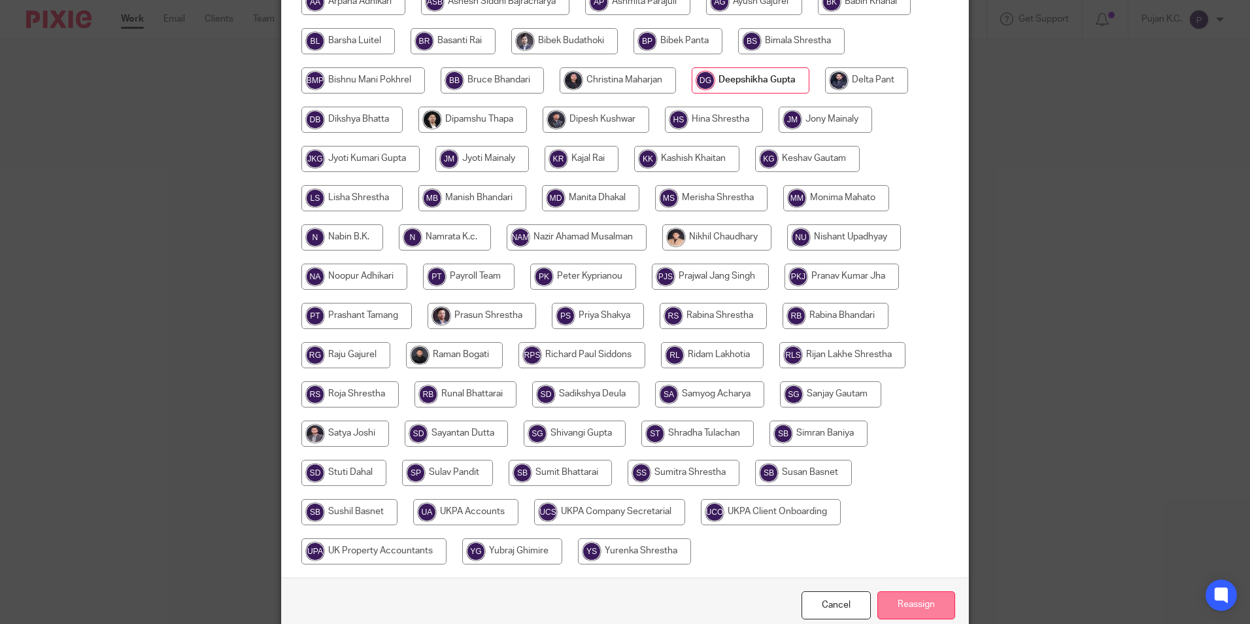
click at [900, 596] on input "Reassign" at bounding box center [916, 605] width 78 height 28
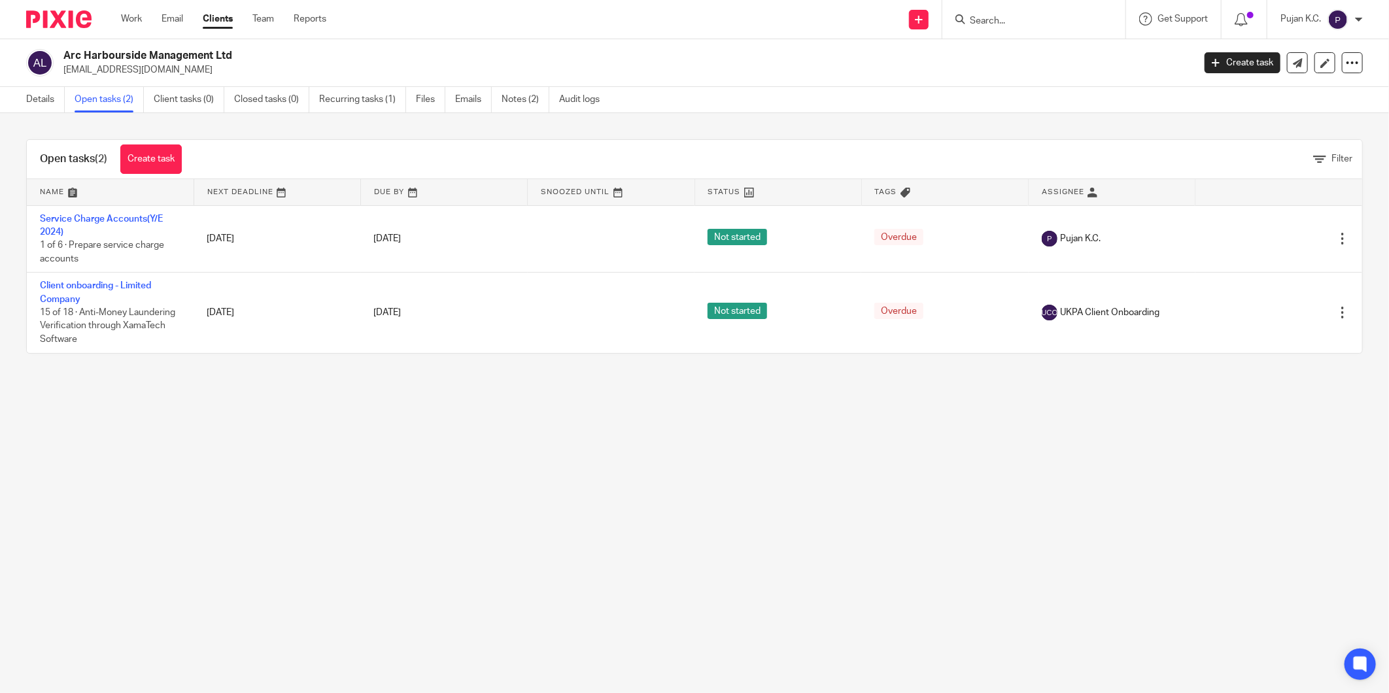
drag, startPoint x: 64, startPoint y: 57, endPoint x: 240, endPoint y: 52, distance: 175.9
click at [240, 52] on h2 "Arc Harbourside Management Ltd" at bounding box center [511, 56] width 897 height 14
click at [163, 60] on h2 "Arc Harbourside Management Ltd" at bounding box center [511, 56] width 897 height 14
drag, startPoint x: 183, startPoint y: 67, endPoint x: 59, endPoint y: 73, distance: 124.4
click at [59, 73] on div "Arc Harbourside Management Ltd [EMAIL_ADDRESS][DOMAIN_NAME]" at bounding box center [605, 62] width 1158 height 27
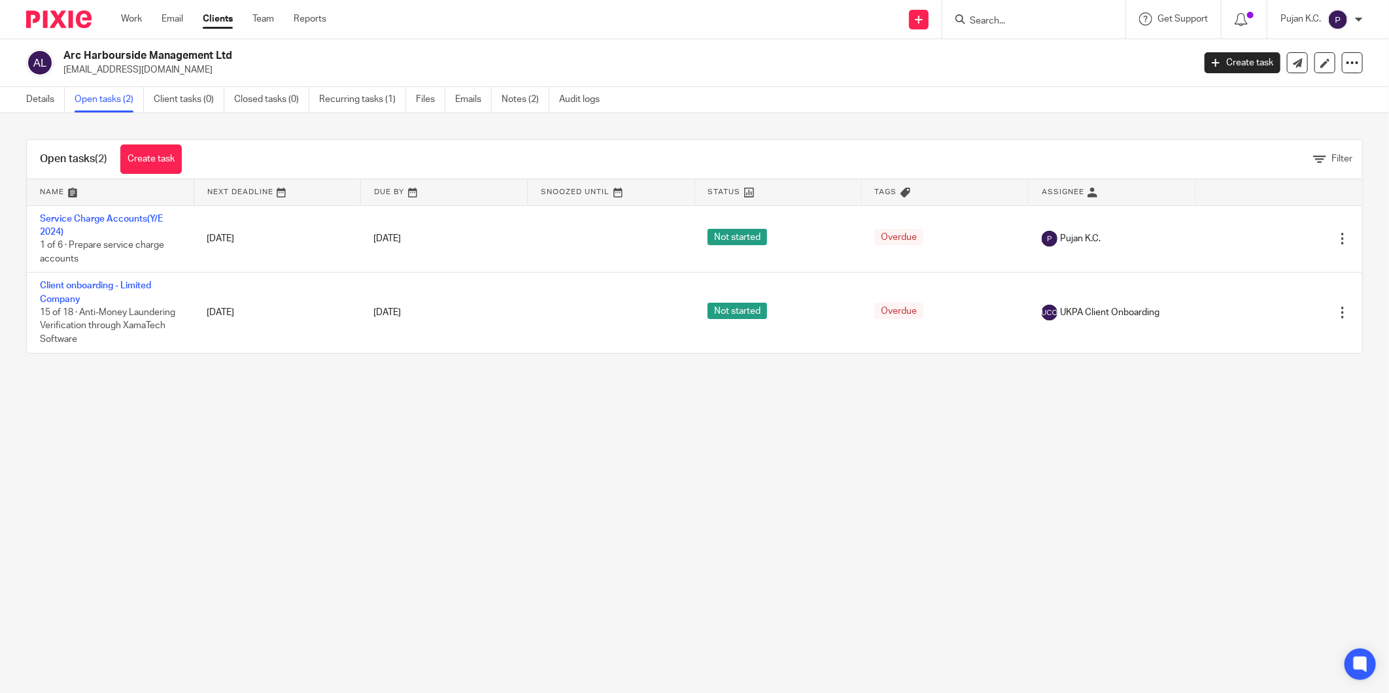
copy p "[EMAIL_ADDRESS][DOMAIN_NAME]"
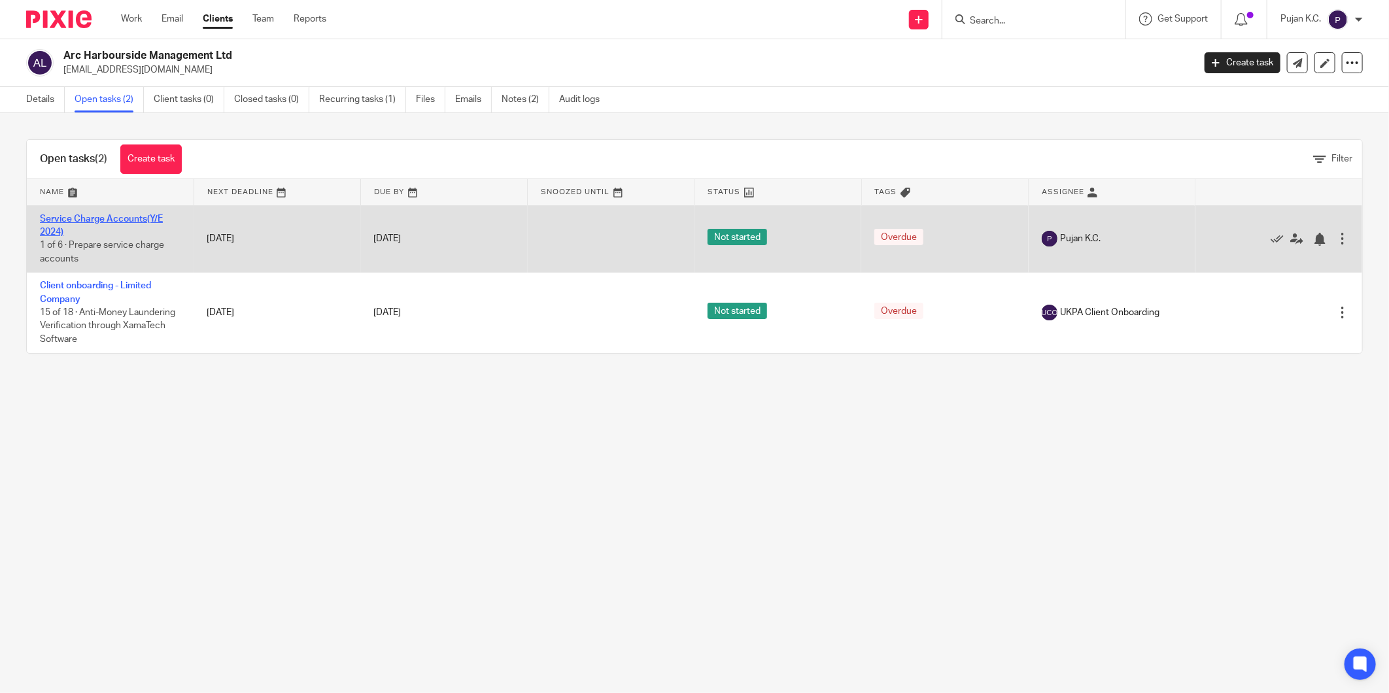
click at [124, 220] on link "Service Charge Accounts(Y/E 2024)" at bounding box center [101, 225] width 123 height 22
